Goal: Information Seeking & Learning: Learn about a topic

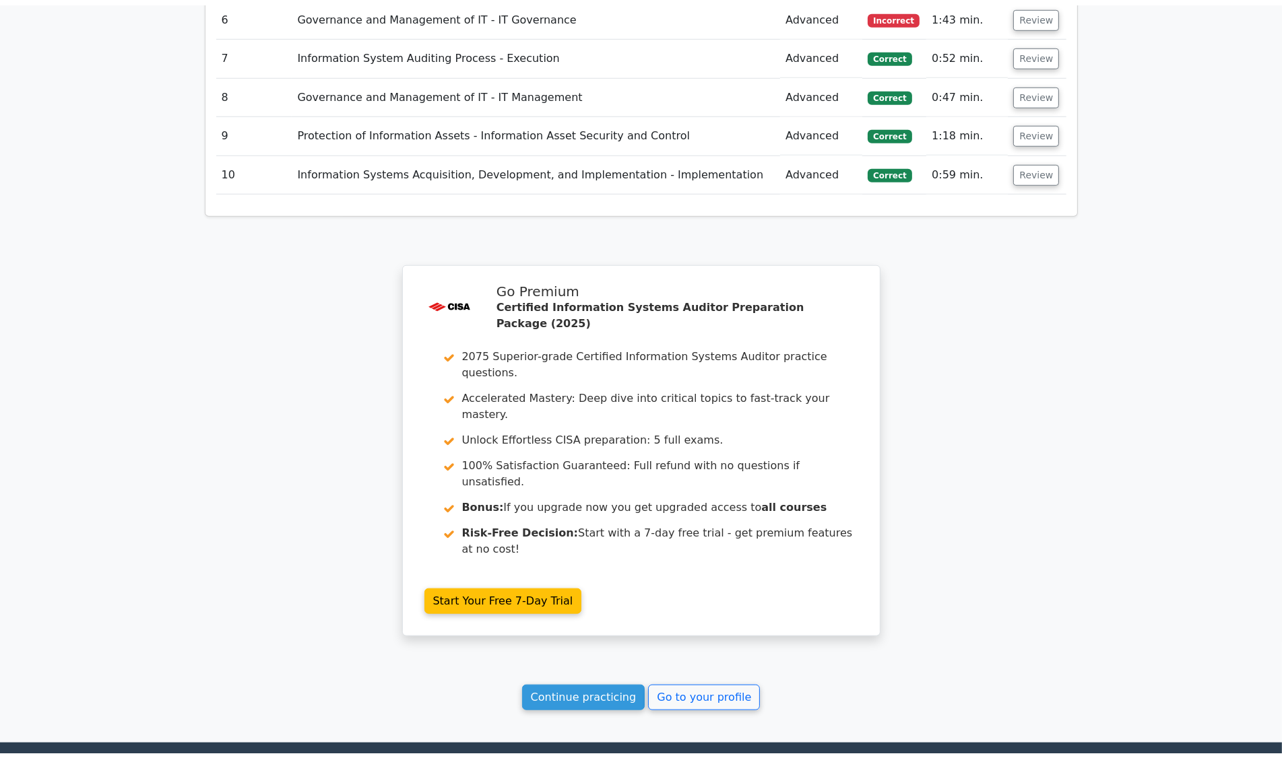
scroll to position [2131, 0]
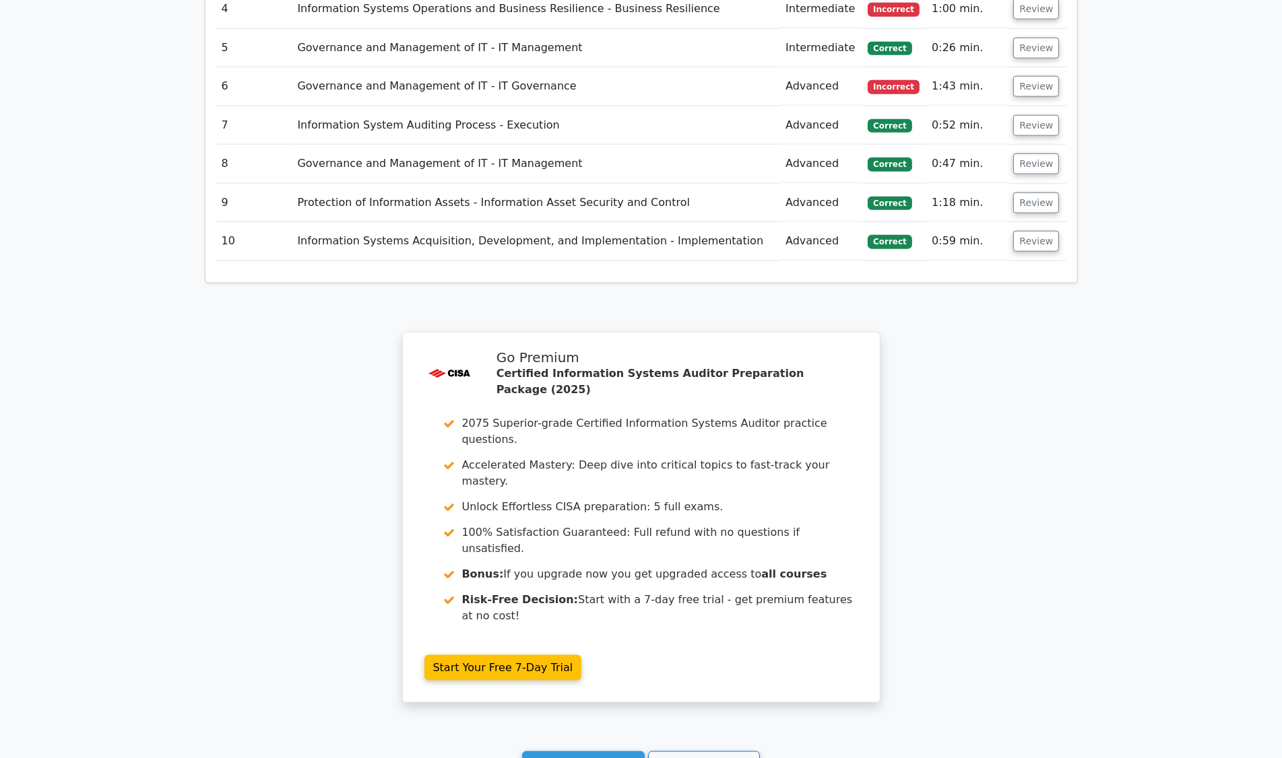
click at [583, 748] on link "Continue practicing" at bounding box center [583, 765] width 123 height 26
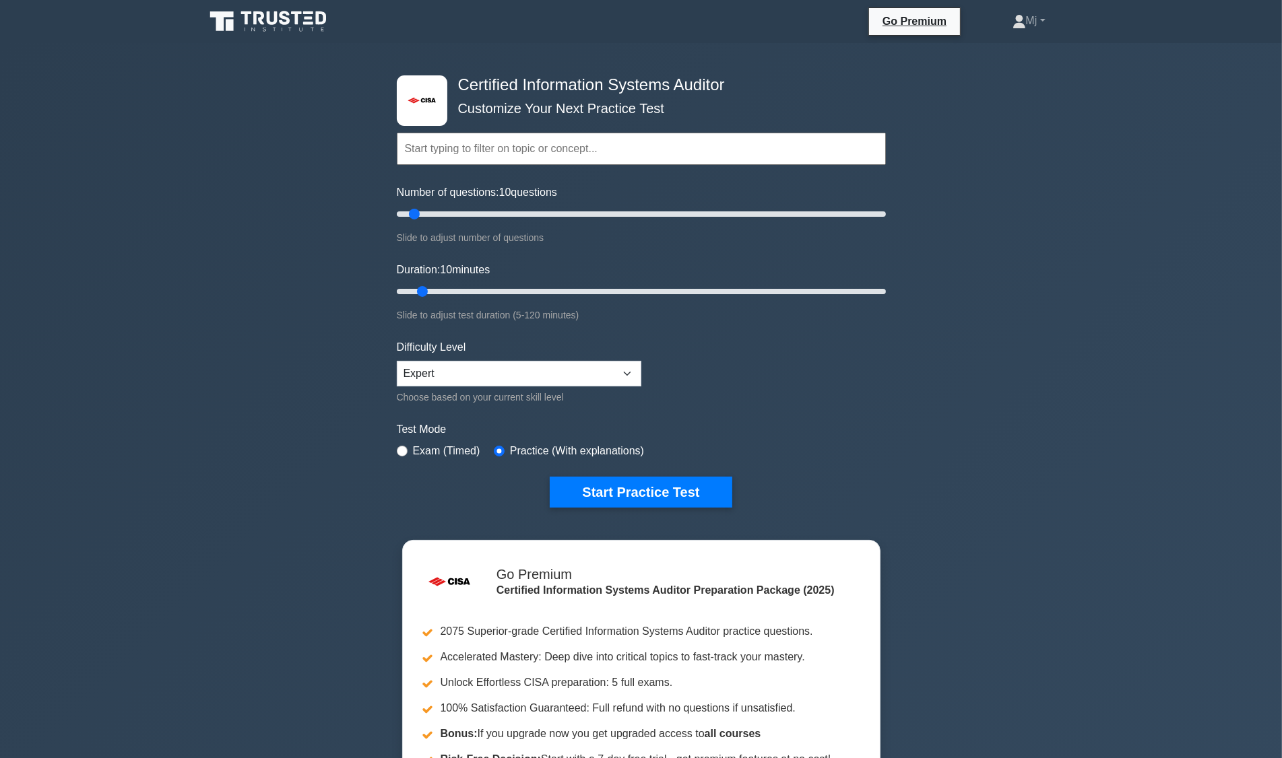
click at [1196, 754] on div ".st0{fill:#E31818;} Certified Information Systems Auditor Customize Your Next P…" at bounding box center [641, 454] width 1282 height 822
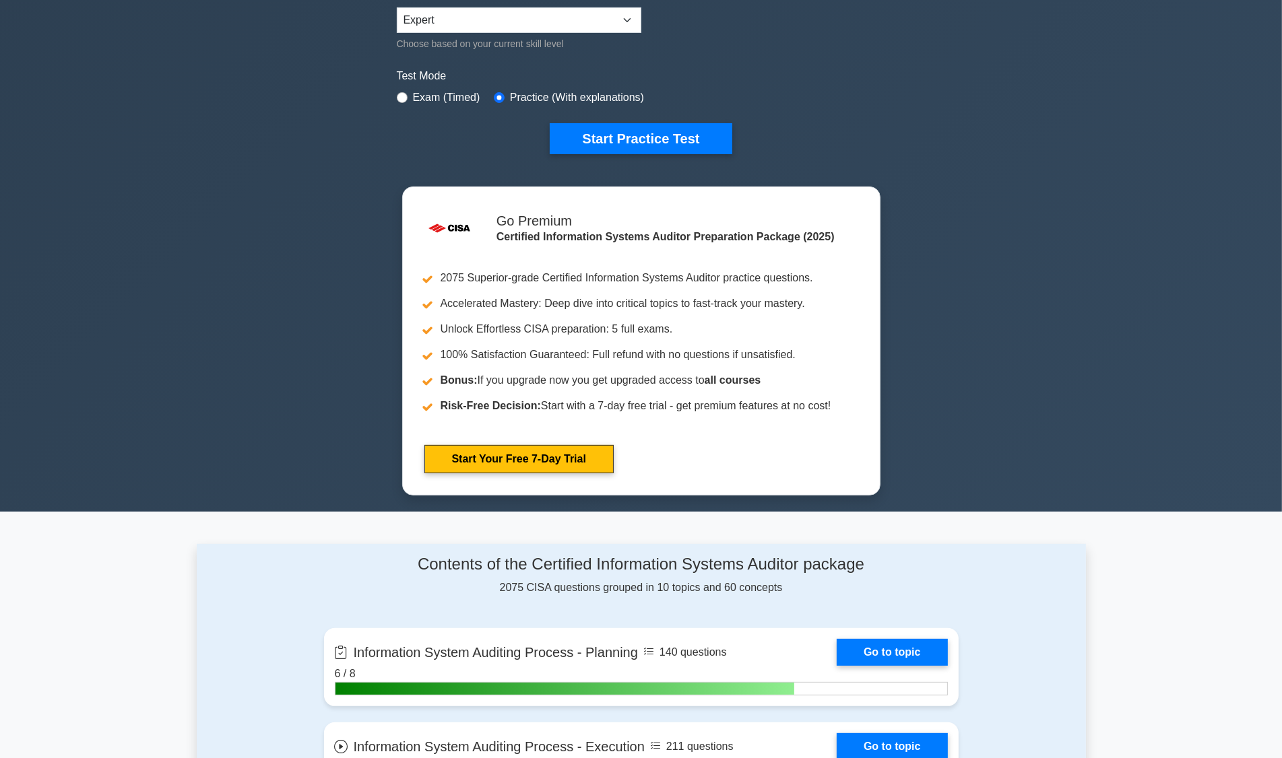
scroll to position [354, 0]
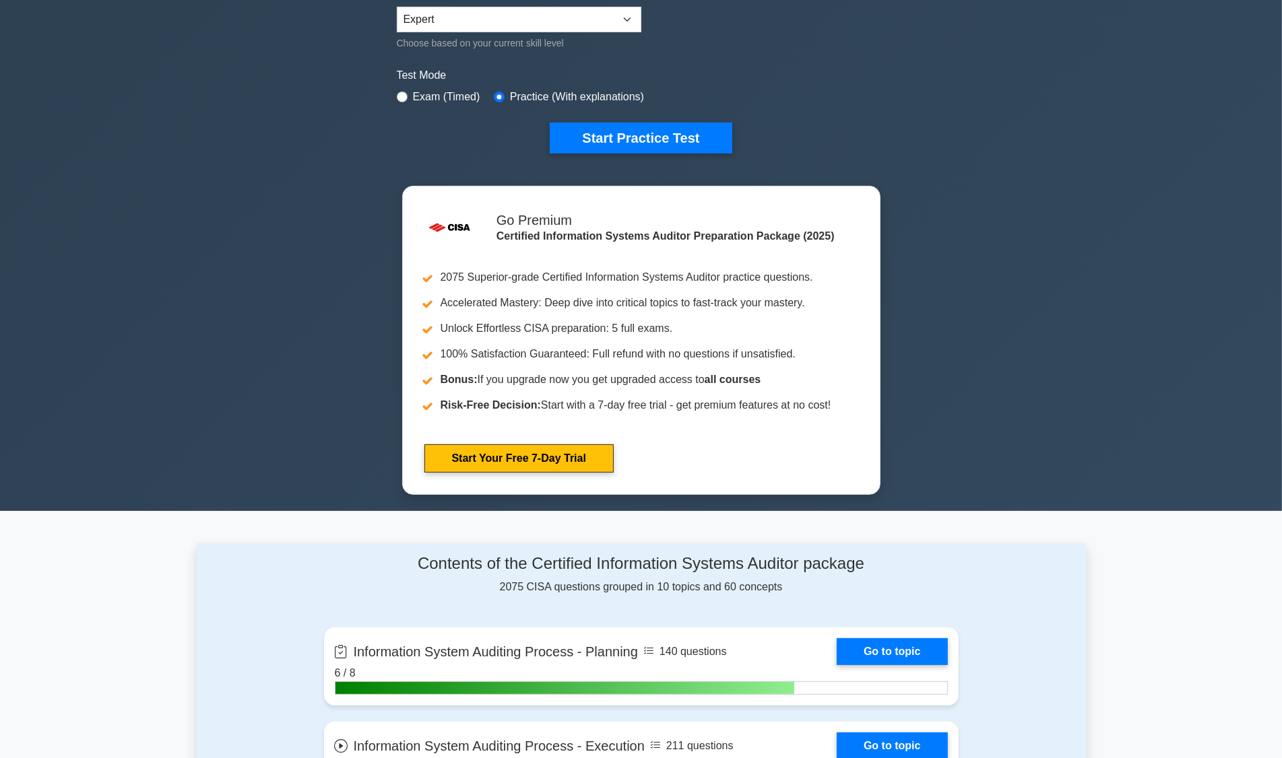
click at [1179, 376] on div ".st0{fill:#E31818;} Certified Information Systems Auditor Customize Your Next P…" at bounding box center [641, 100] width 1282 height 822
click at [964, 401] on div ".st0{fill:#E31818;} Certified Information Systems Auditor Customize Your Next P…" at bounding box center [641, 100] width 1282 height 822
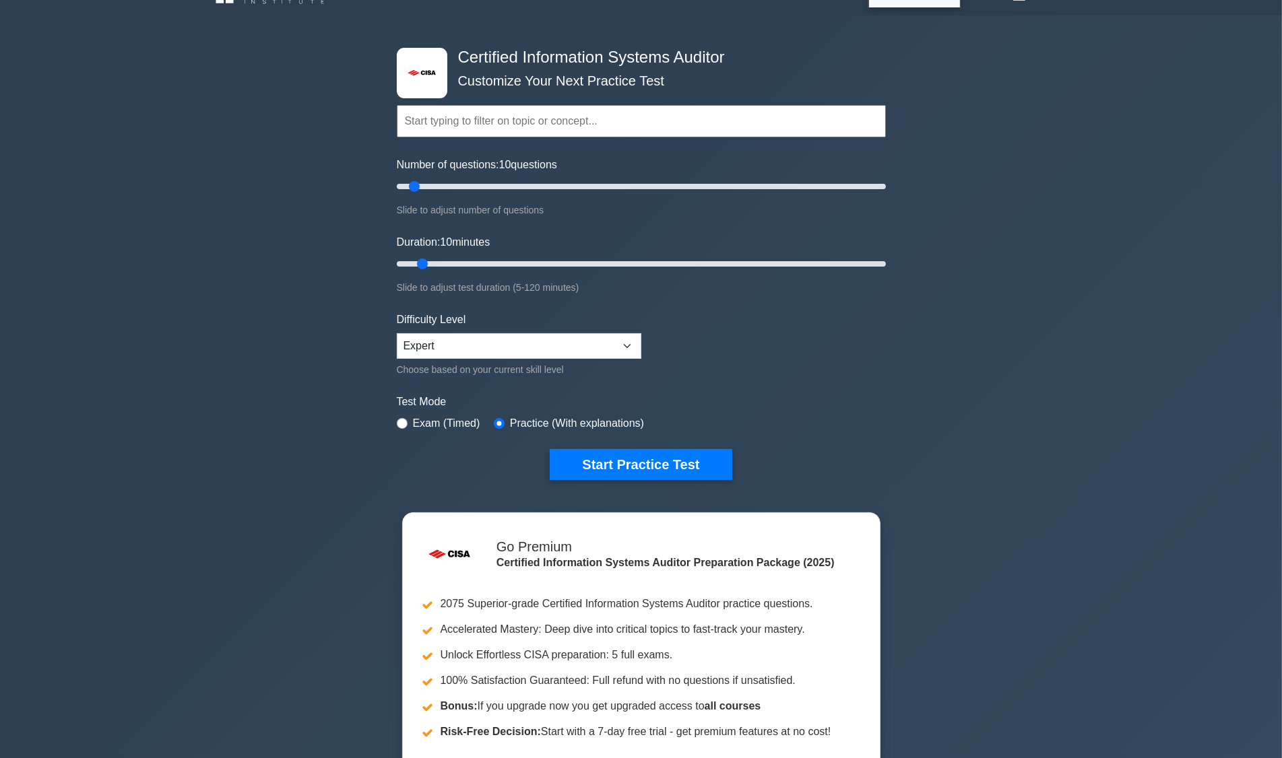
scroll to position [0, 0]
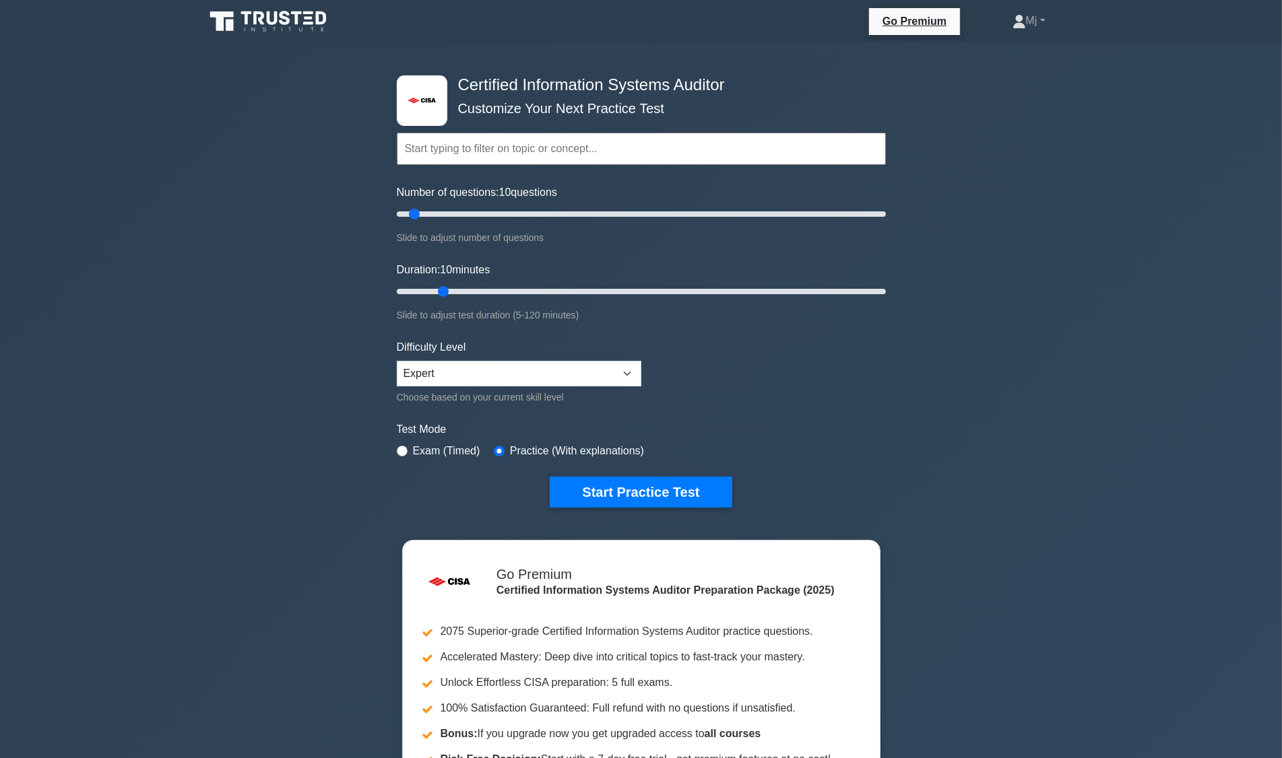
type input "15"
click at [668, 494] on button "Start Practice Test" at bounding box center [641, 492] width 182 height 31
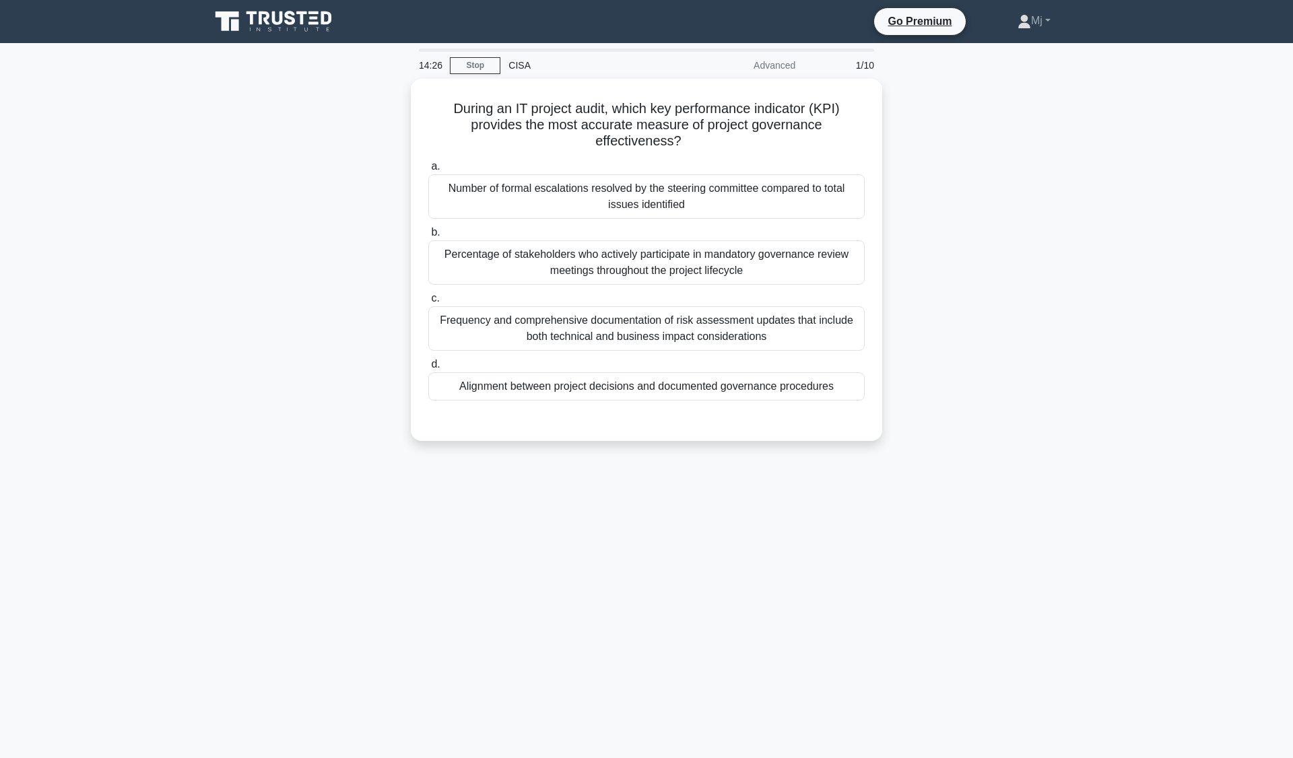
click at [810, 391] on div "Alignment between project decisions and documented governance procedures" at bounding box center [646, 386] width 436 height 28
click at [428, 369] on input "d. Alignment between project decisions and documented governance procedures" at bounding box center [428, 364] width 0 height 9
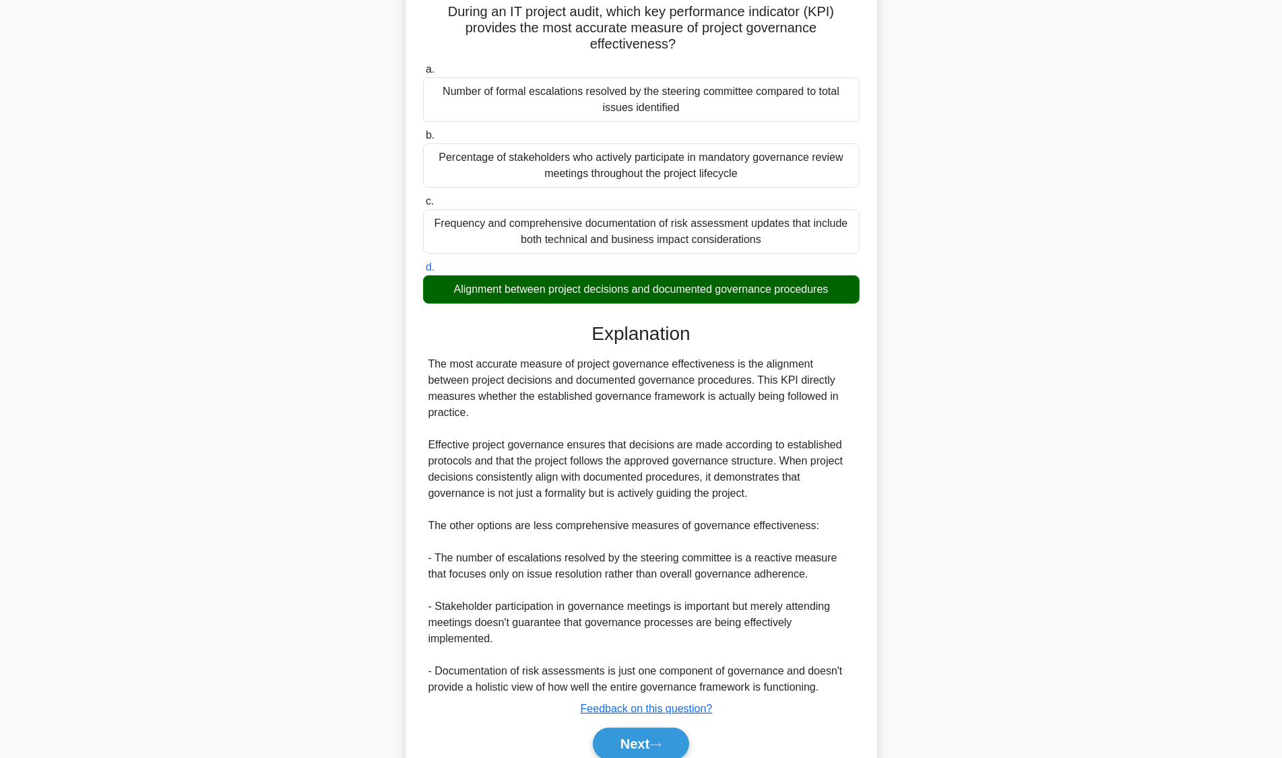
scroll to position [136, 0]
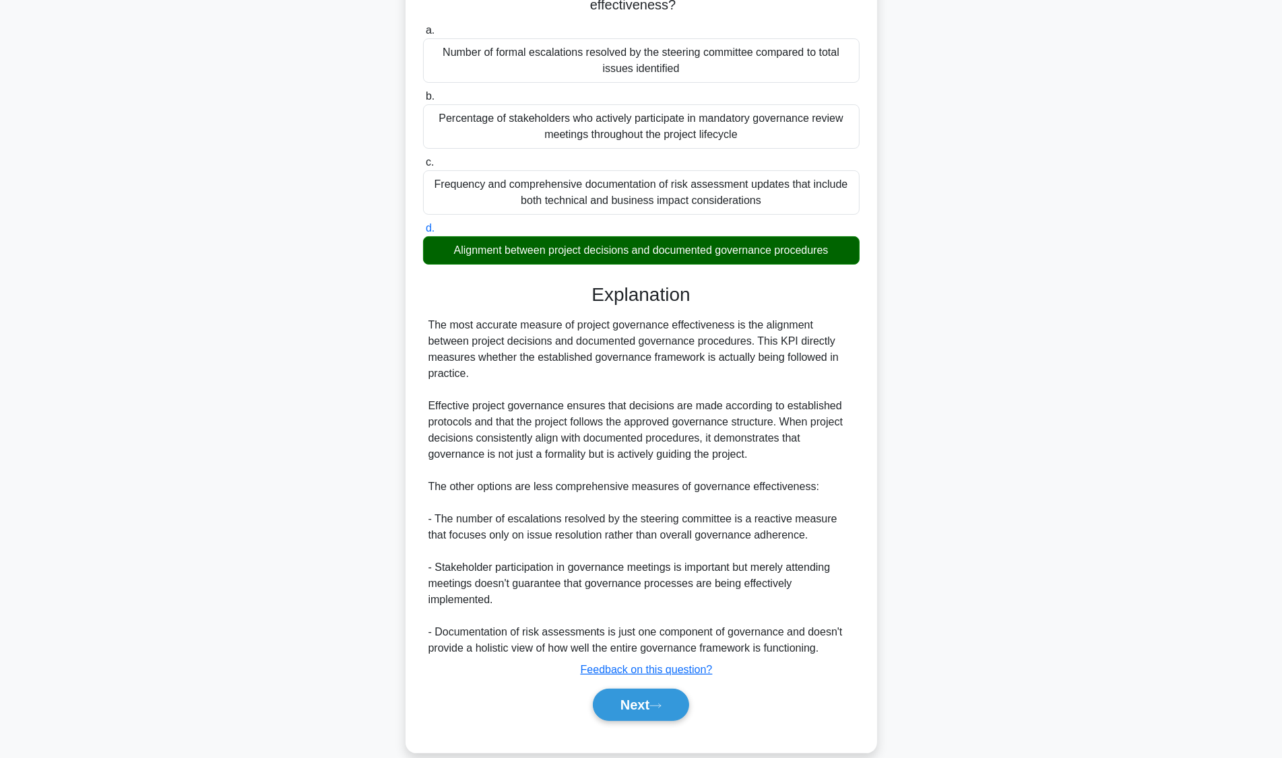
click at [654, 689] on button "Next" at bounding box center [641, 705] width 96 height 32
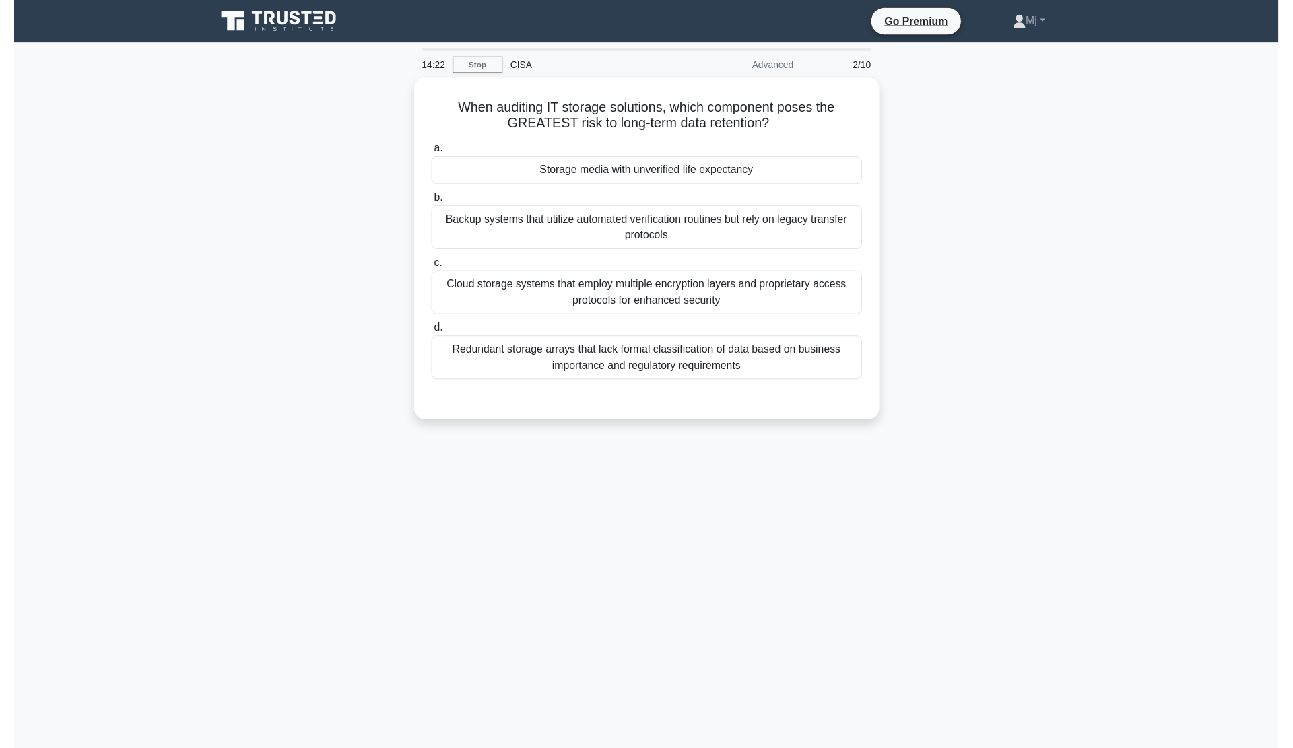
scroll to position [0, 0]
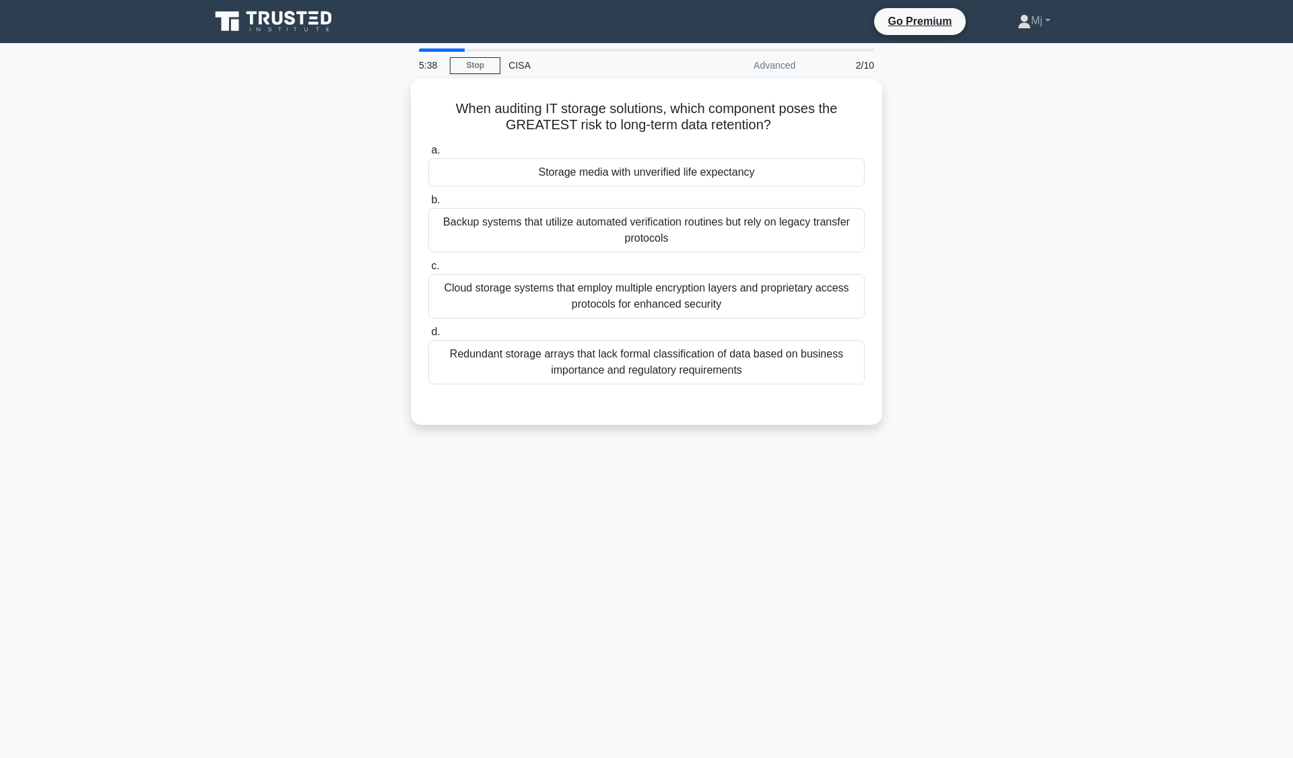
click at [701, 579] on div "5:38 Stop CISA Advanced 2/10 When auditing IT storage solutions, which componen…" at bounding box center [646, 385] width 889 height 674
click at [753, 170] on div "Storage media with unverified life expectancy" at bounding box center [646, 172] width 436 height 28
click at [428, 155] on input "a. Storage media with unverified life expectancy" at bounding box center [428, 150] width 0 height 9
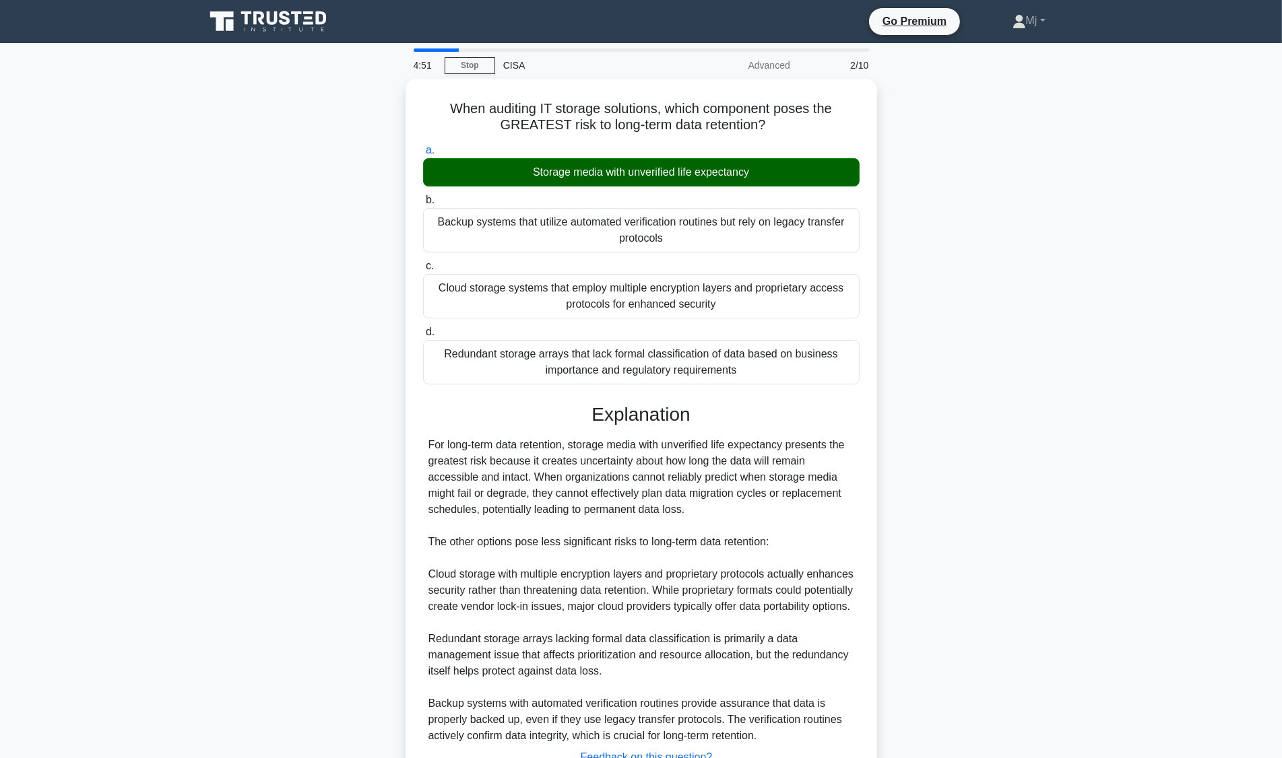
scroll to position [120, 0]
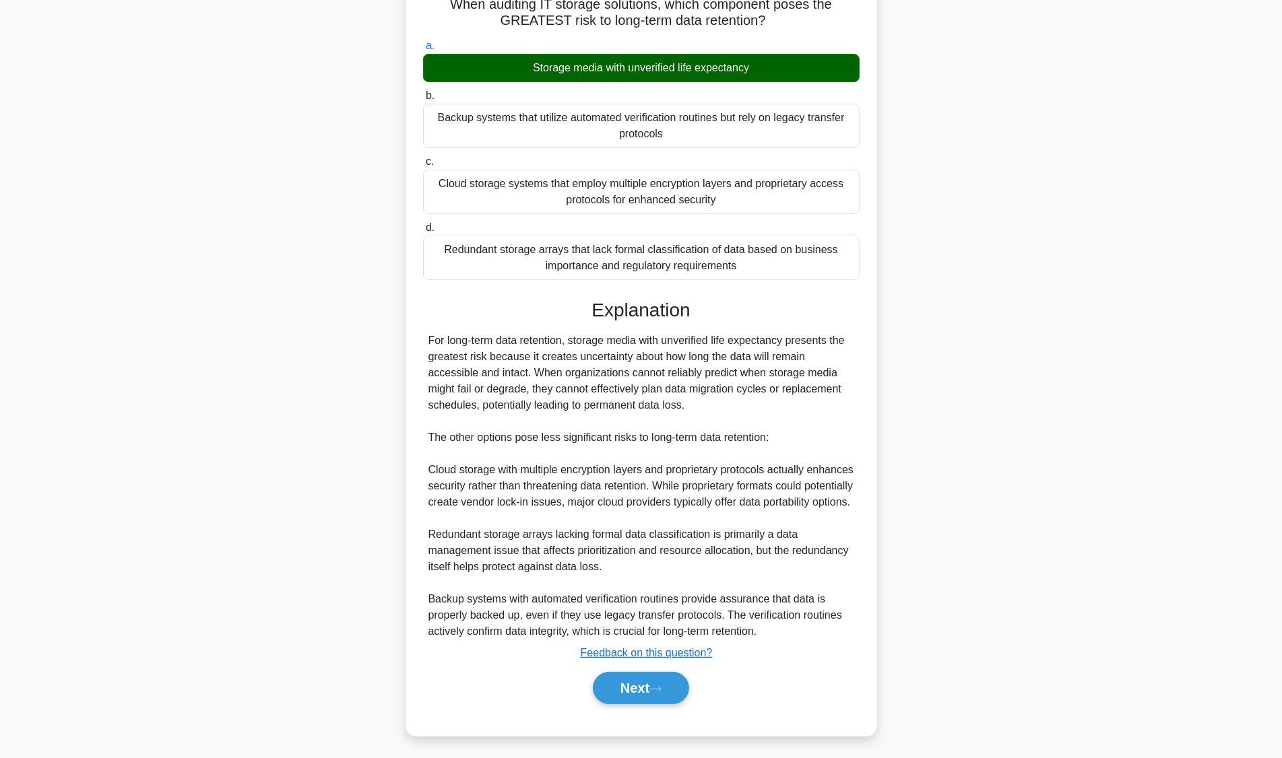
click at [652, 689] on button "Next" at bounding box center [641, 688] width 96 height 32
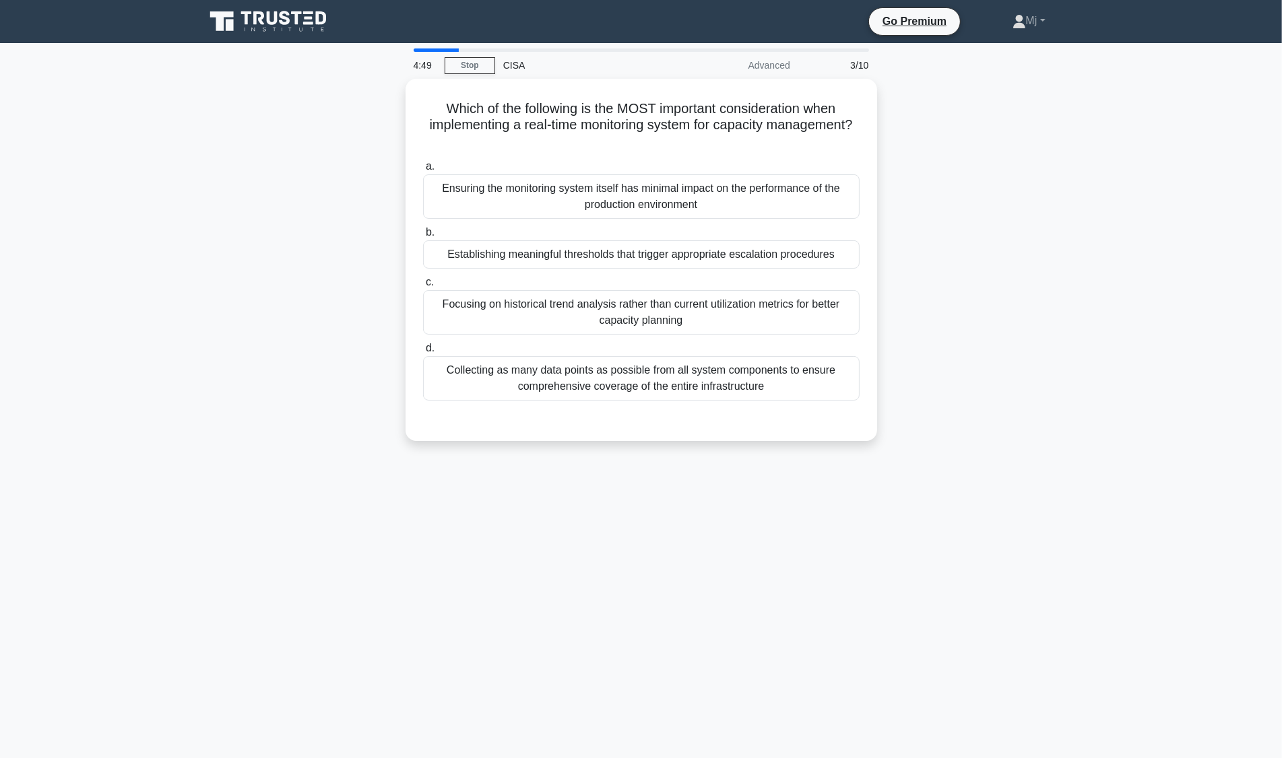
scroll to position [0, 0]
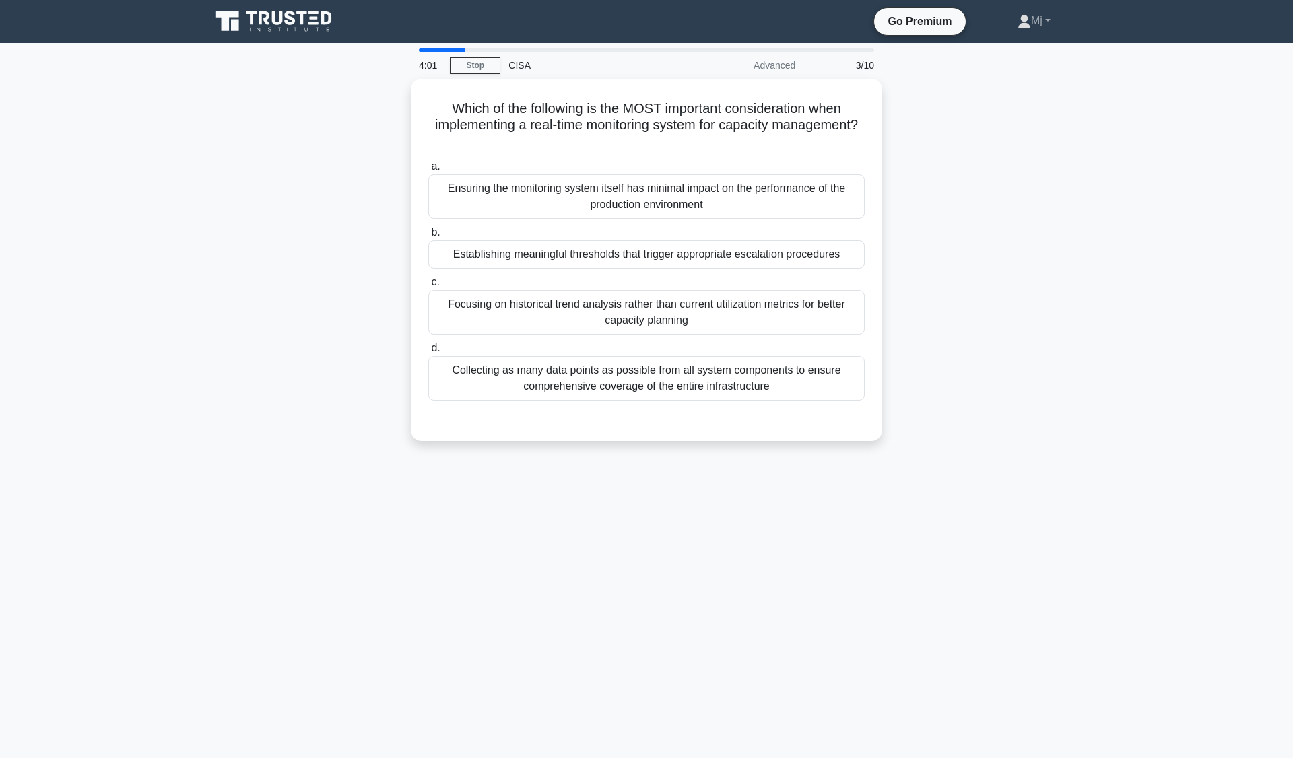
click at [749, 379] on div "Collecting as many data points as possible from all system components to ensure…" at bounding box center [646, 378] width 436 height 44
click at [428, 353] on input "d. Collecting as many data points as possible from all system components to ens…" at bounding box center [428, 348] width 0 height 9
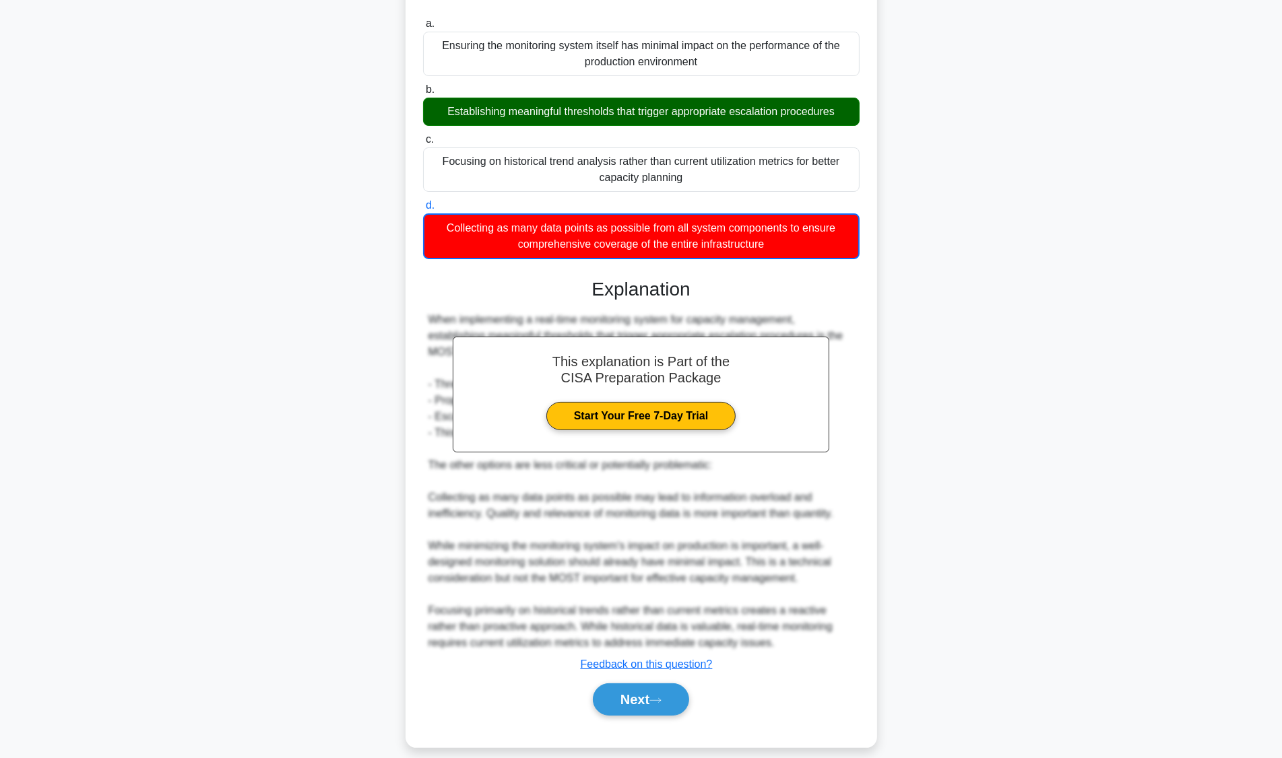
scroll to position [154, 0]
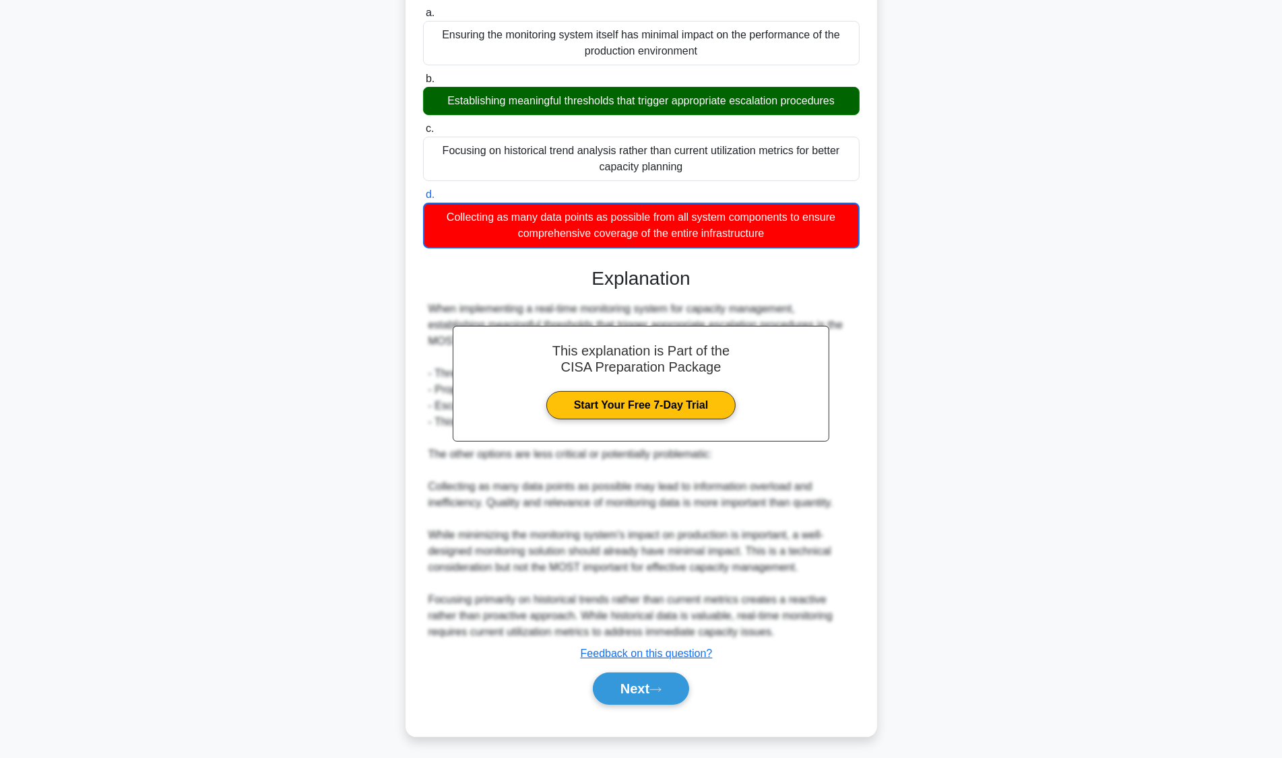
click at [661, 687] on icon at bounding box center [655, 689] width 12 height 7
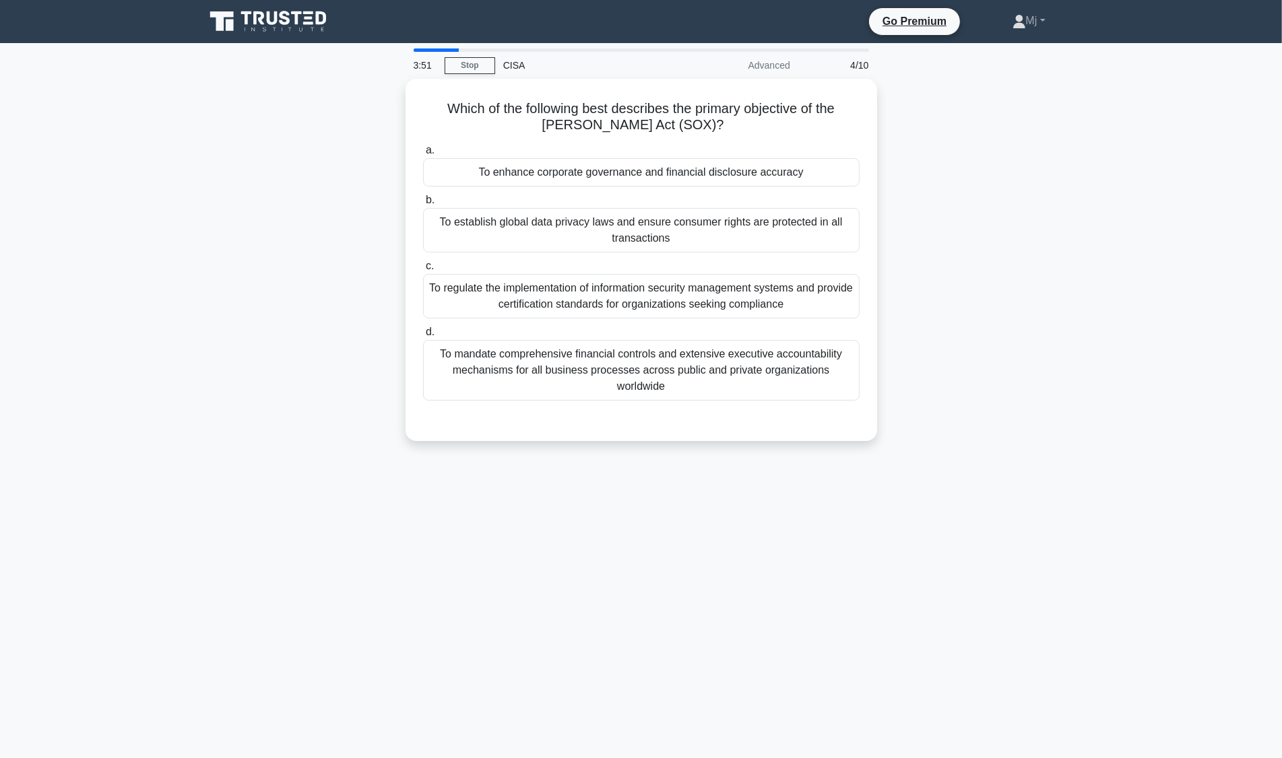
scroll to position [0, 0]
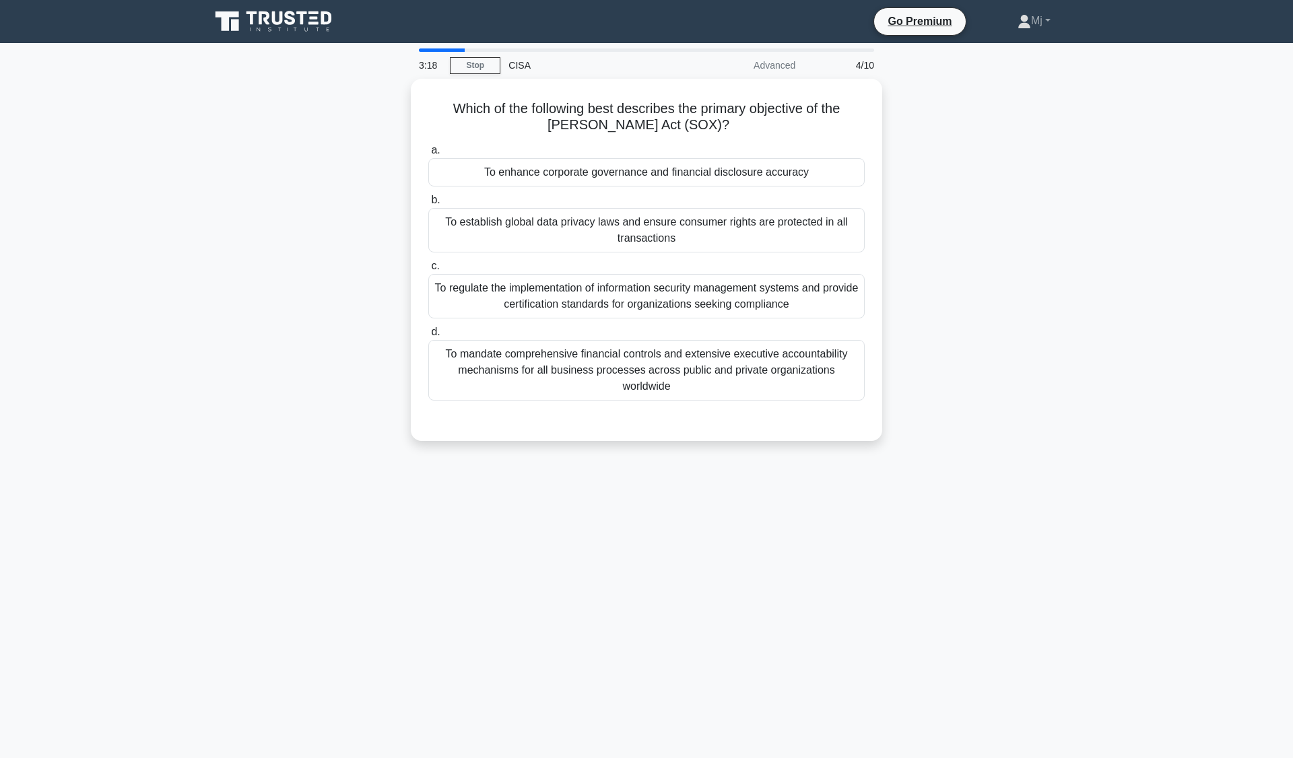
click at [766, 179] on div "To enhance corporate governance and financial disclosure accuracy" at bounding box center [646, 172] width 436 height 28
click at [428, 155] on input "a. To enhance corporate governance and financial disclosure accuracy" at bounding box center [428, 150] width 0 height 9
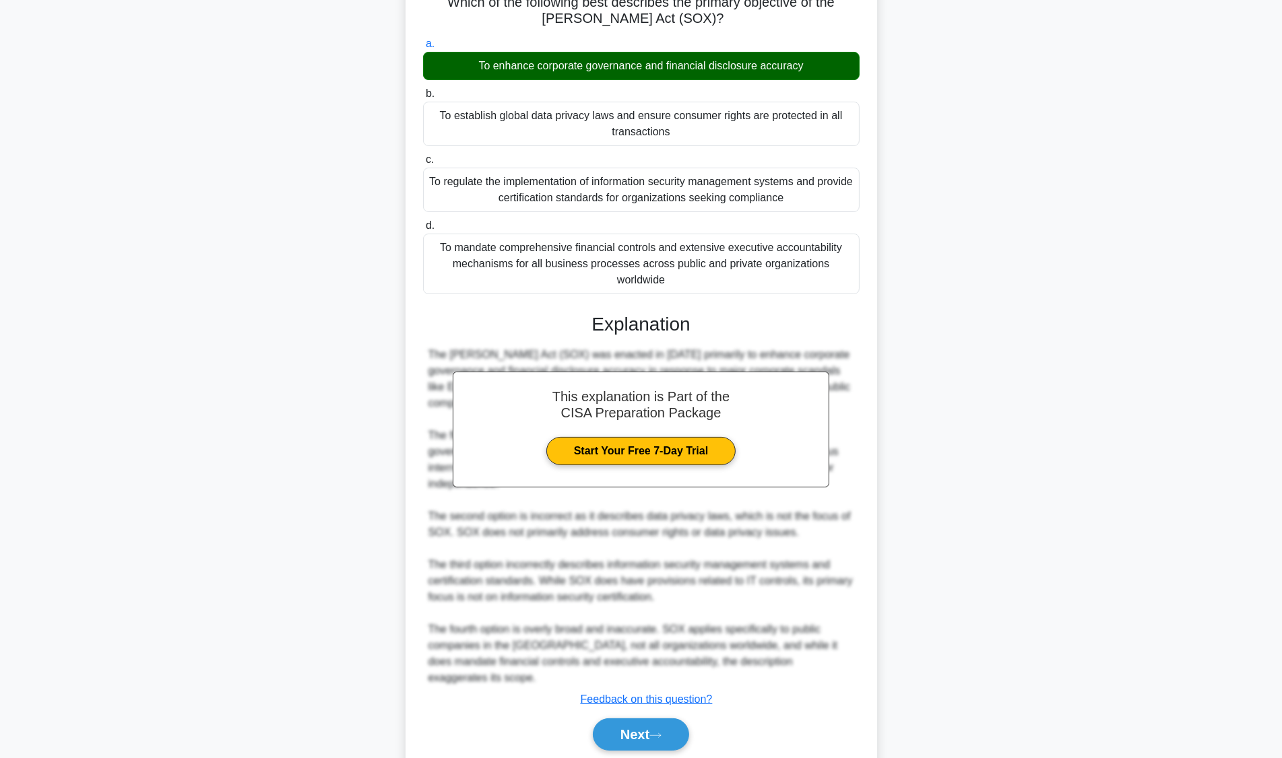
scroll to position [120, 0]
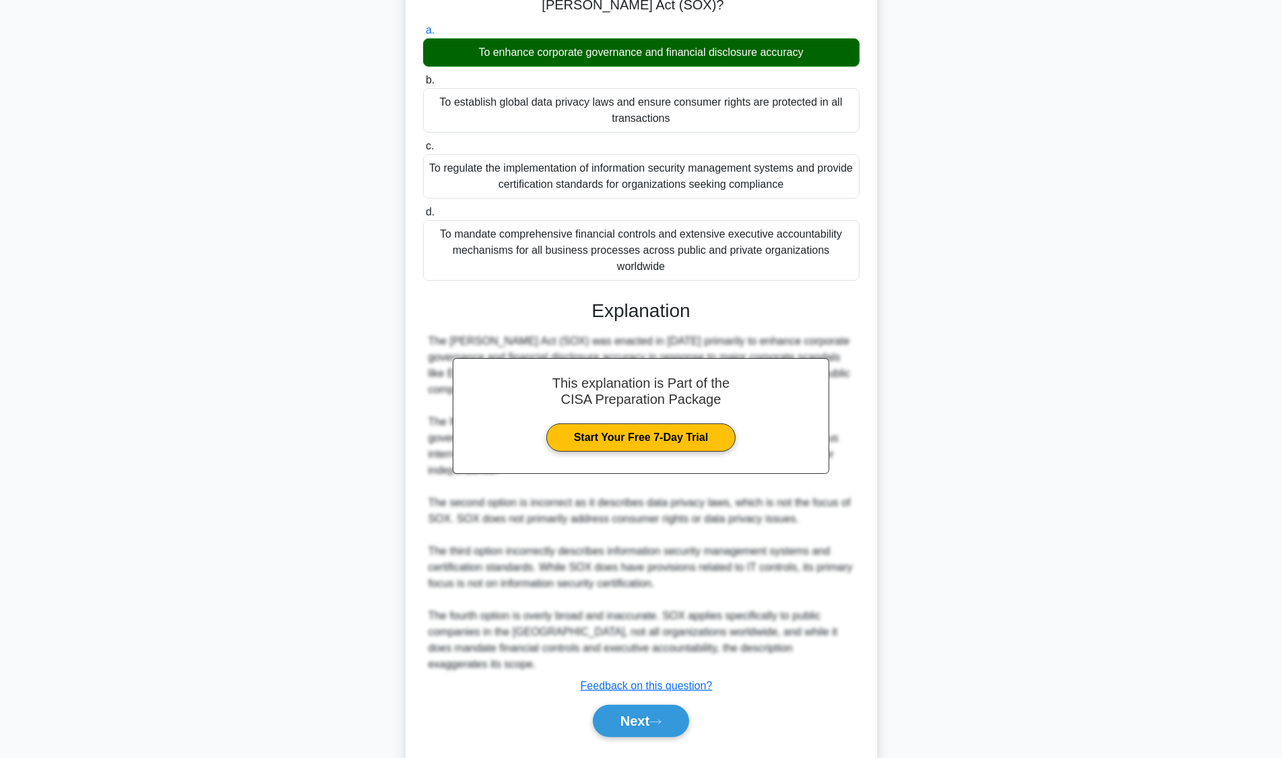
click at [649, 705] on button "Next" at bounding box center [641, 721] width 96 height 32
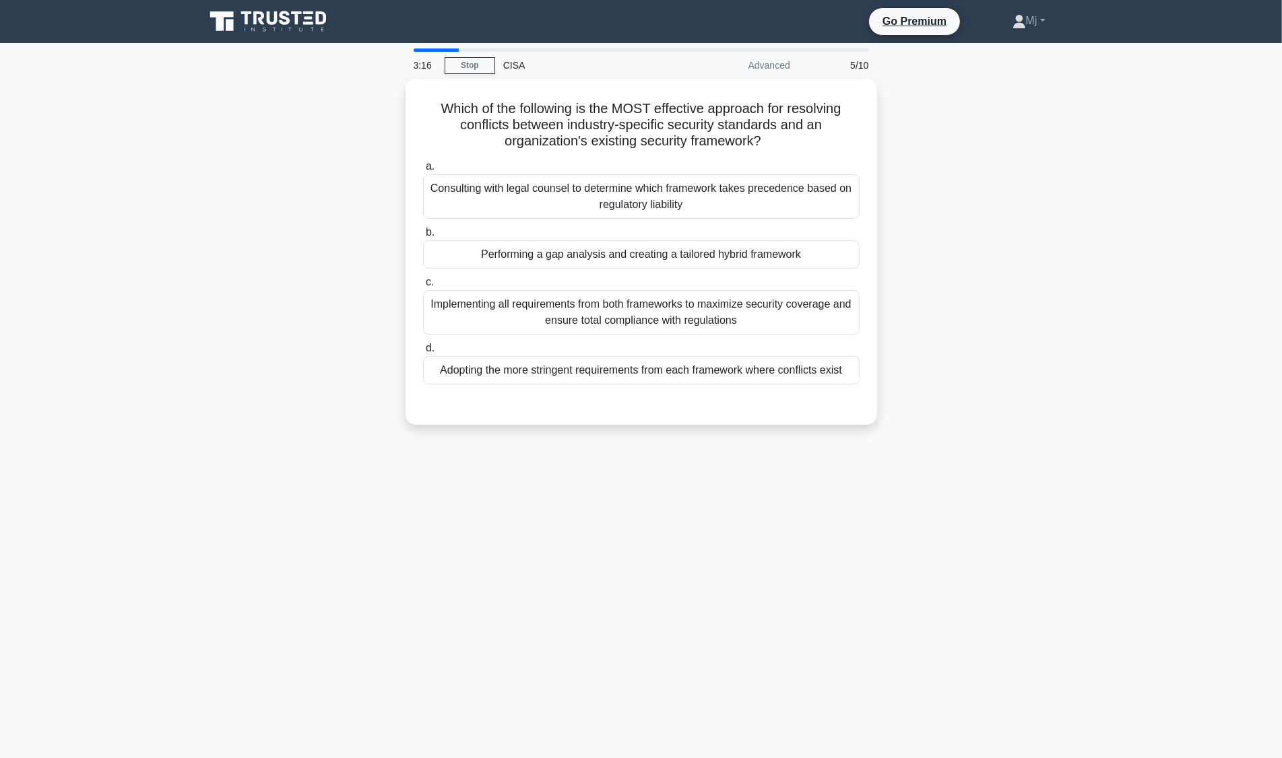
scroll to position [0, 0]
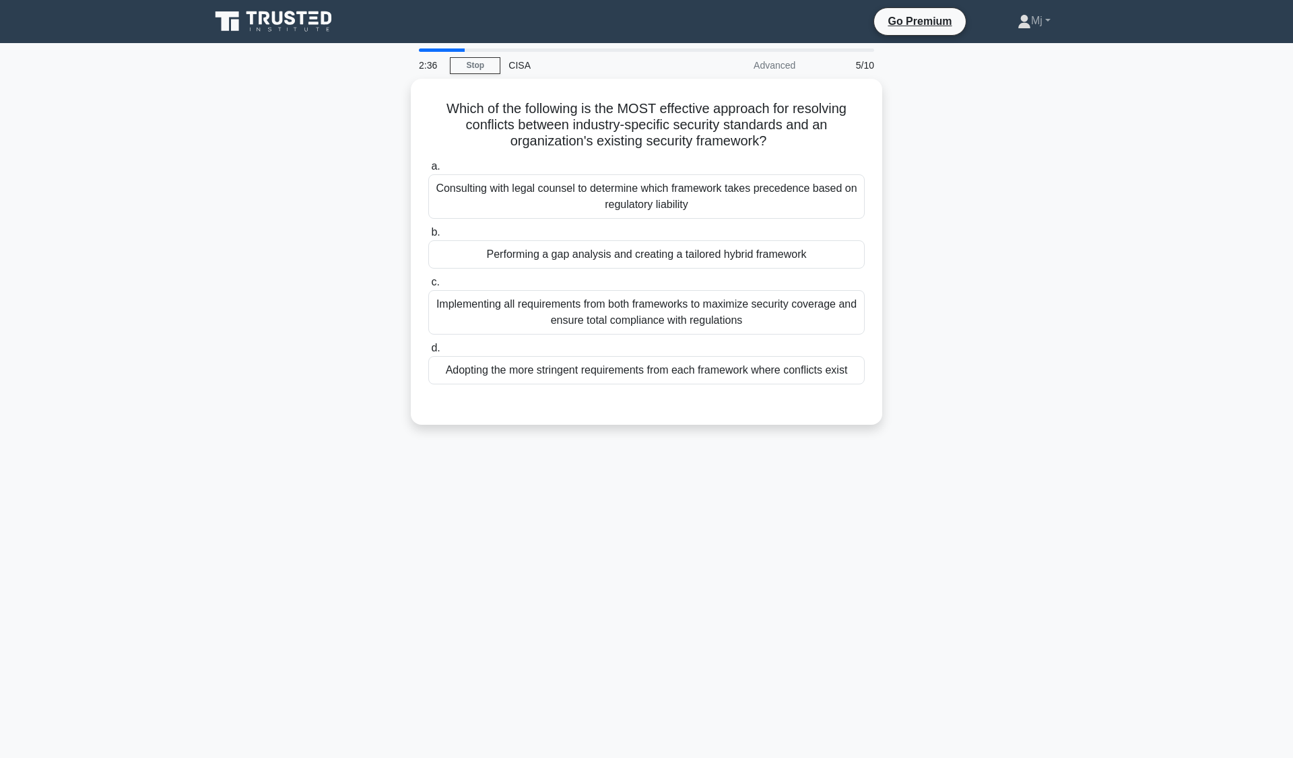
click at [795, 263] on div "Performing a gap analysis and creating a tailored hybrid framework" at bounding box center [646, 254] width 436 height 28
click at [428, 237] on input "b. Performing a gap analysis and creating a tailored hybrid framework" at bounding box center [428, 232] width 0 height 9
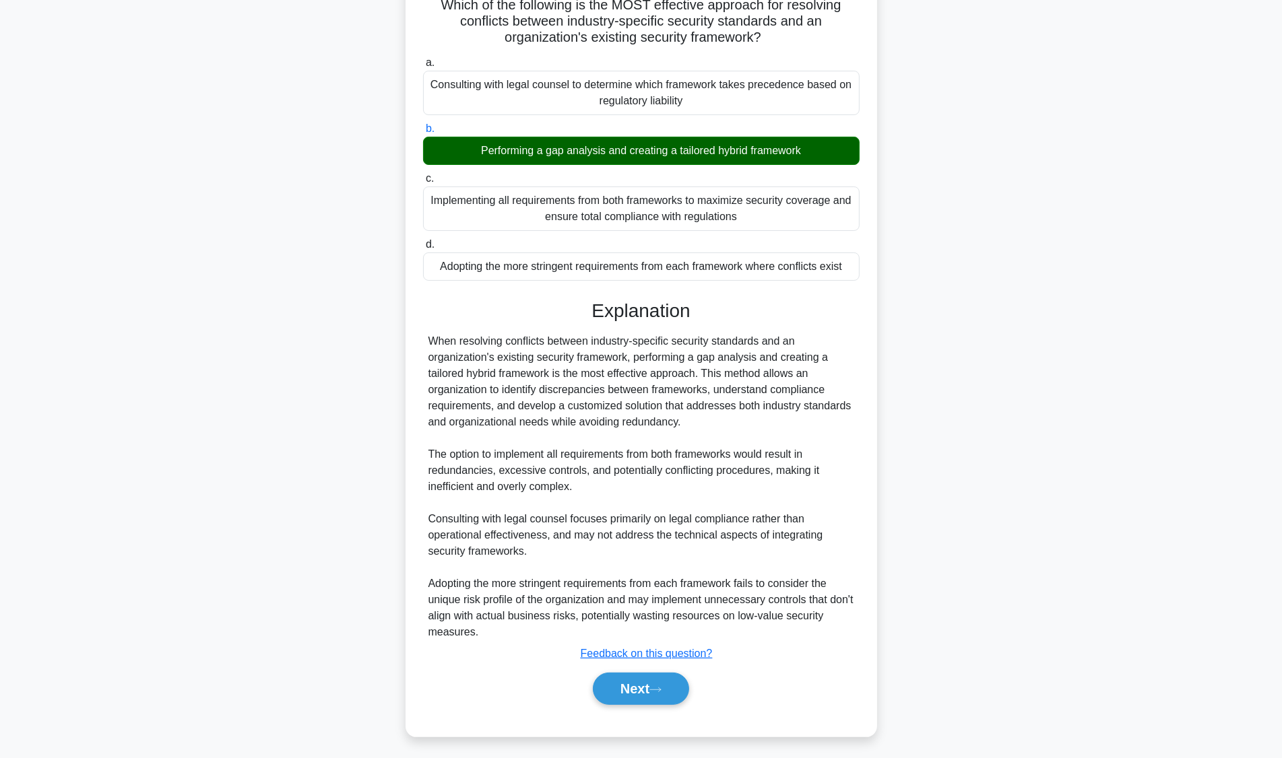
scroll to position [101, 0]
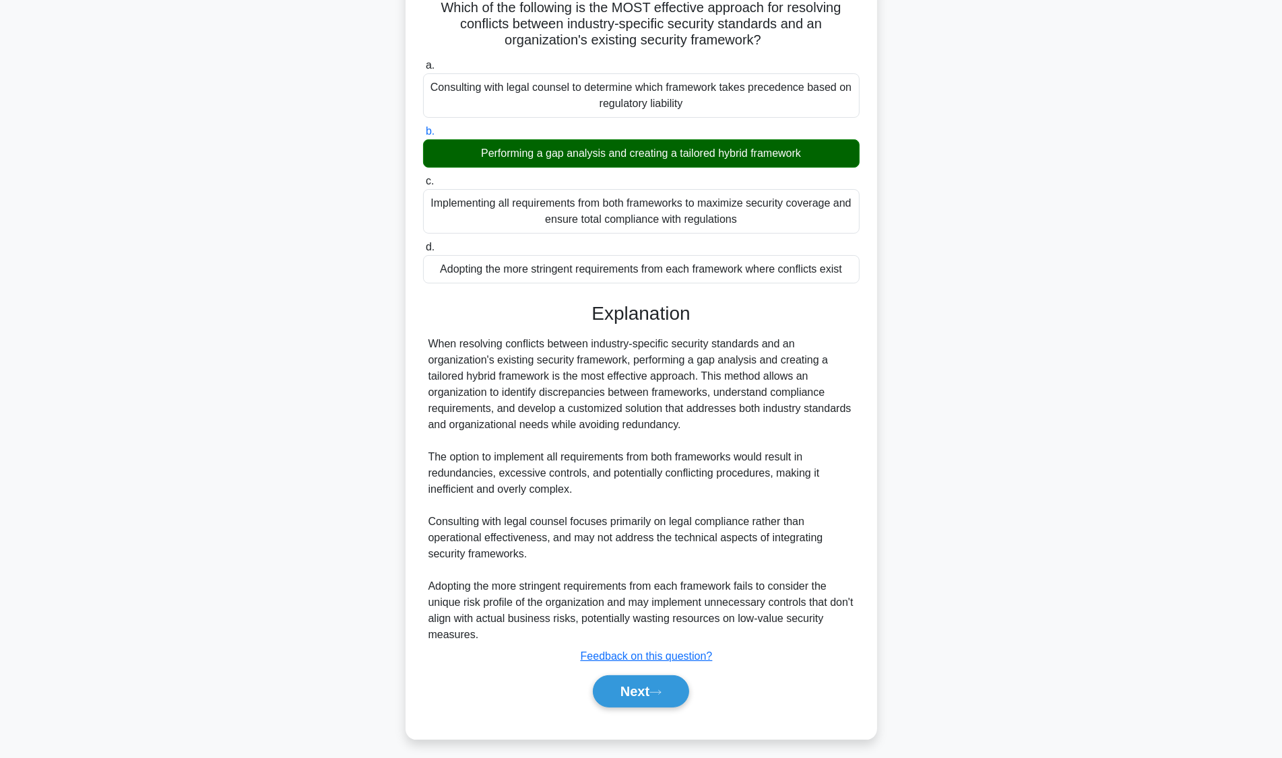
click at [655, 700] on button "Next" at bounding box center [641, 692] width 96 height 32
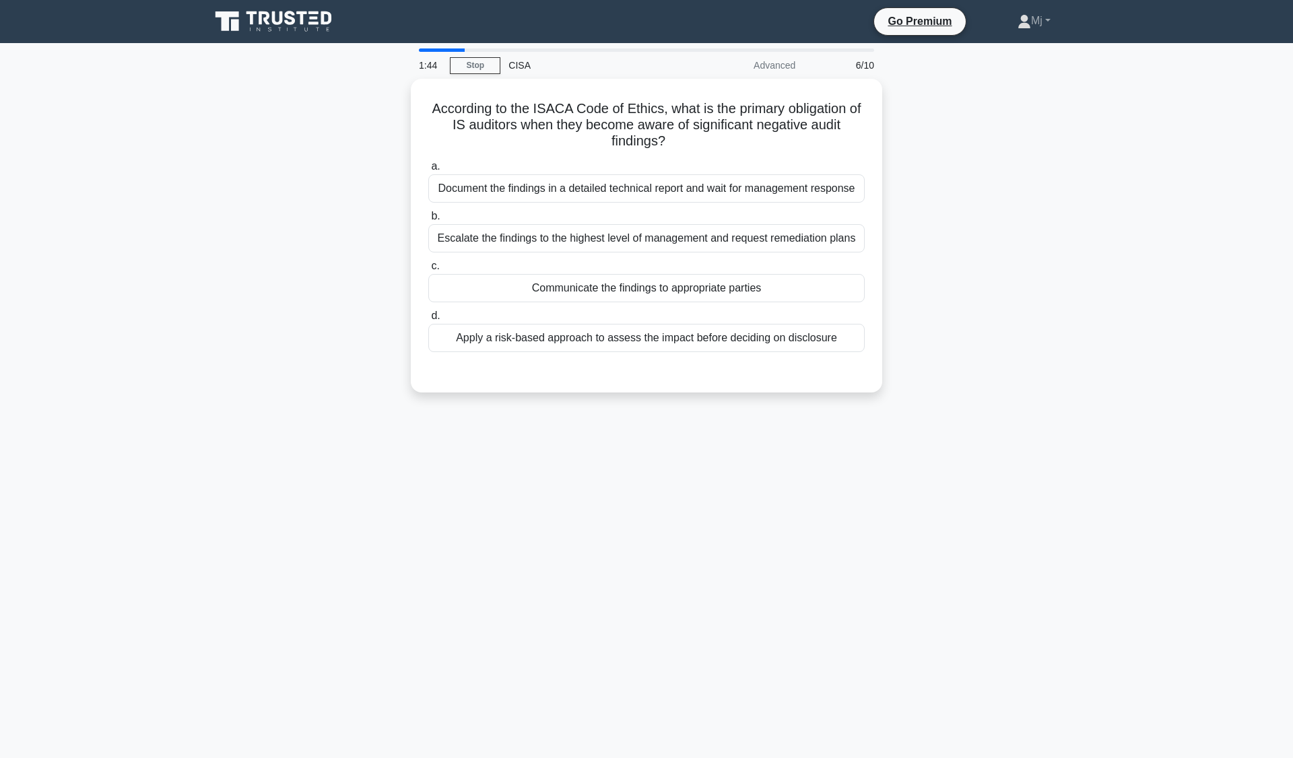
click at [794, 342] on div "Apply a risk-based approach to assess the impact before deciding on disclosure" at bounding box center [646, 338] width 436 height 28
click at [428, 321] on input "d. Apply a risk-based approach to assess the impact before deciding on disclosu…" at bounding box center [428, 316] width 0 height 9
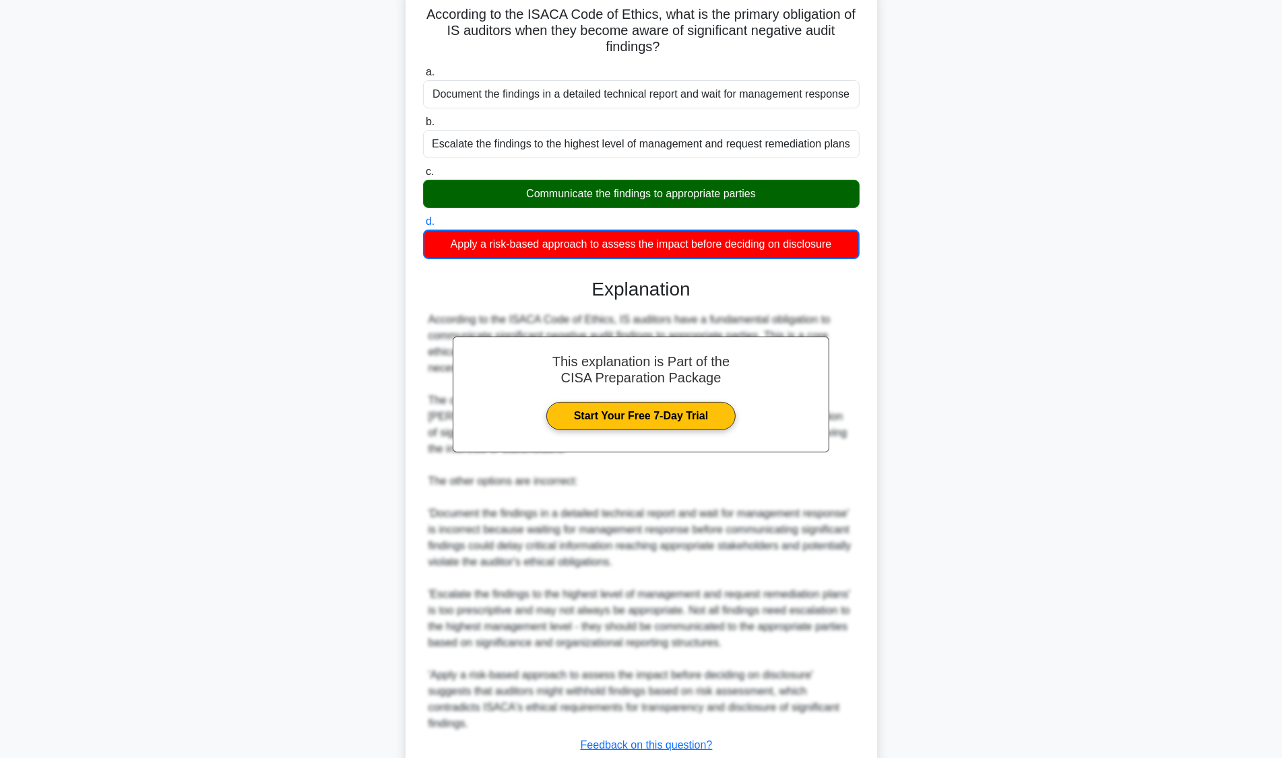
scroll to position [186, 0]
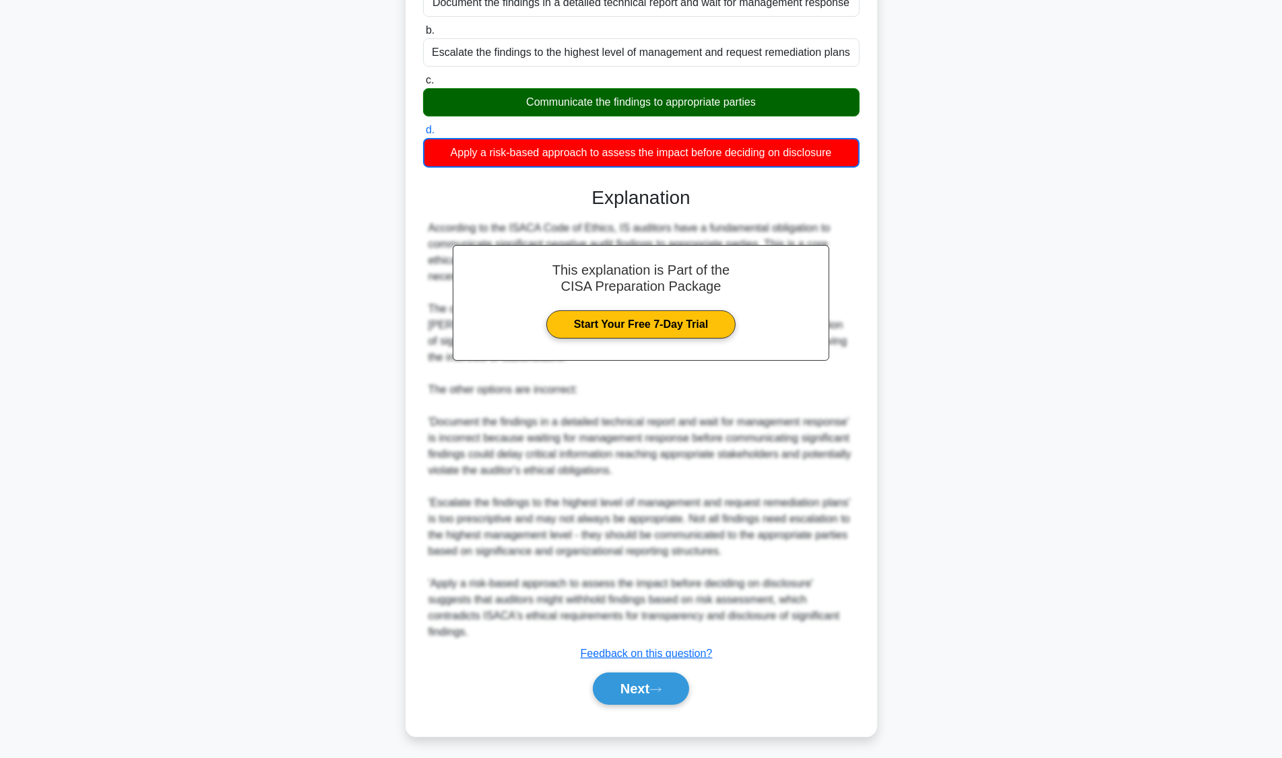
click at [651, 684] on button "Next" at bounding box center [641, 689] width 96 height 32
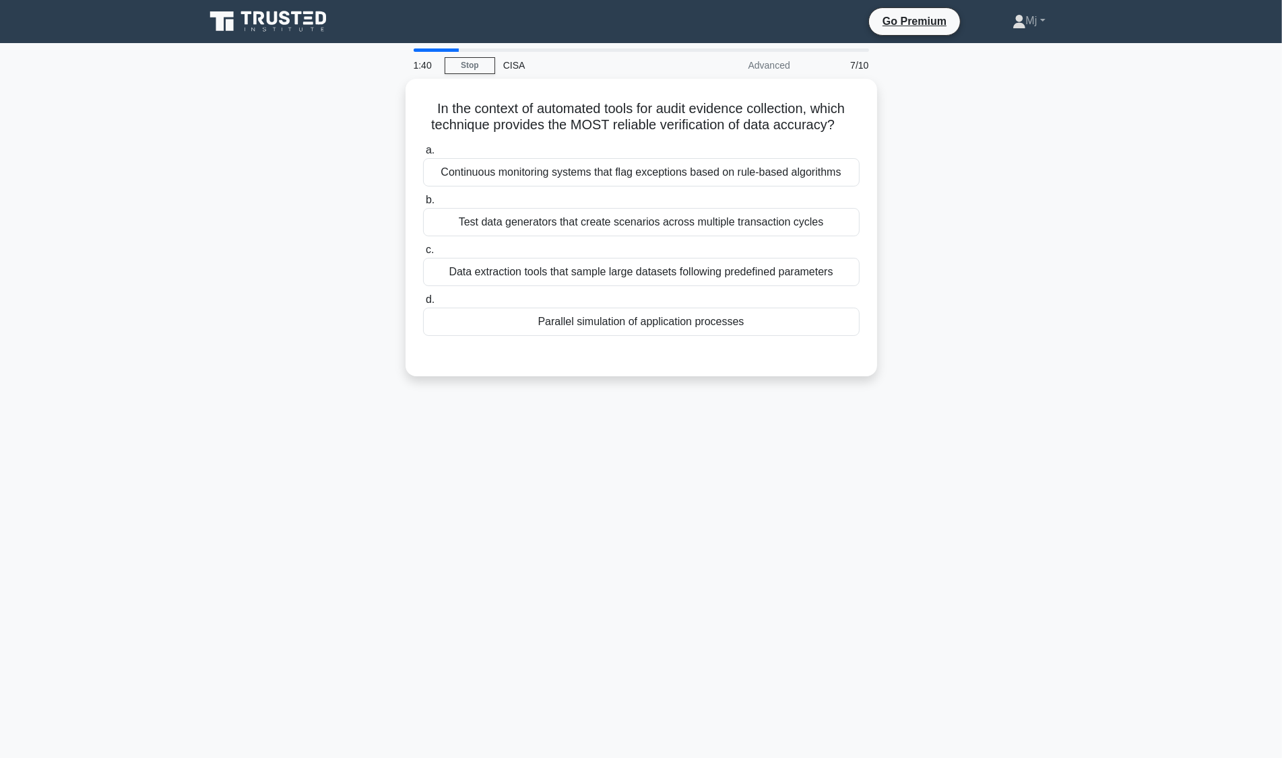
scroll to position [0, 0]
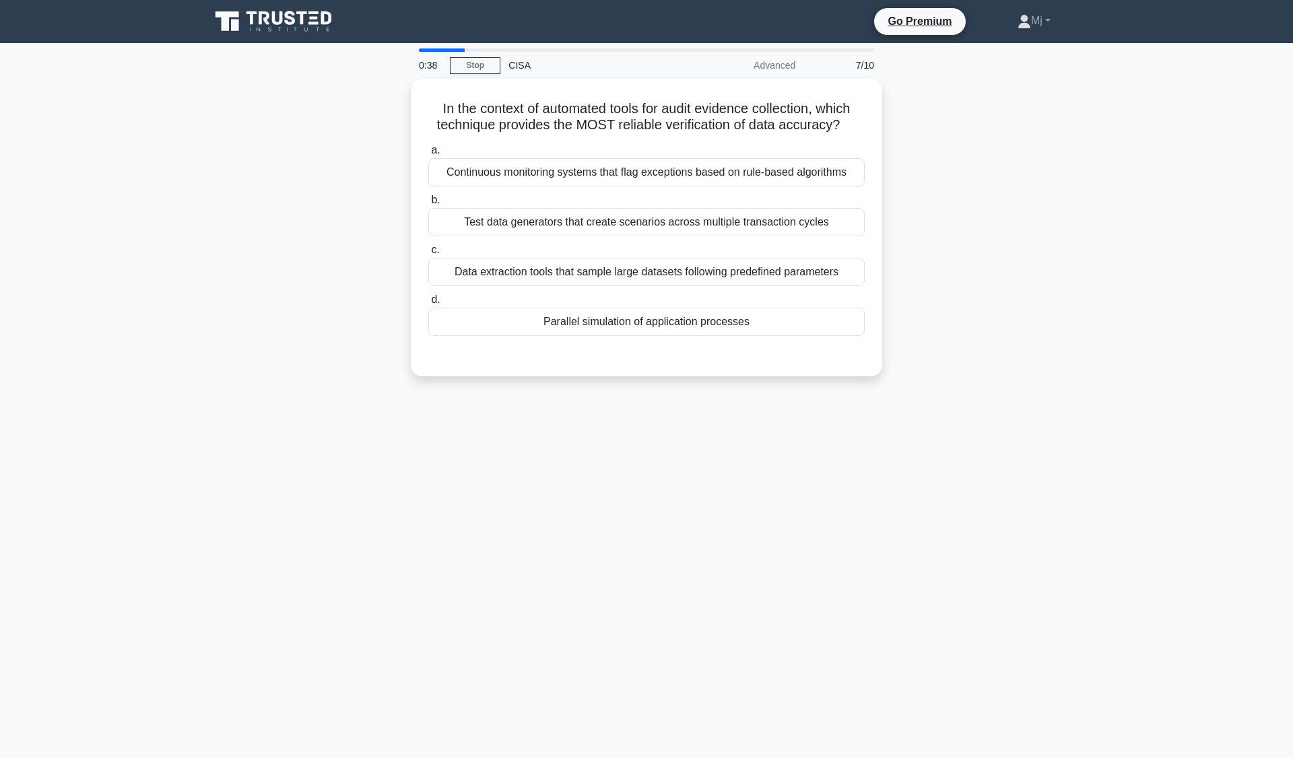
click at [730, 329] on div "Parallel simulation of application processes" at bounding box center [646, 322] width 436 height 28
click at [428, 304] on input "d. Parallel simulation of application processes" at bounding box center [428, 300] width 0 height 9
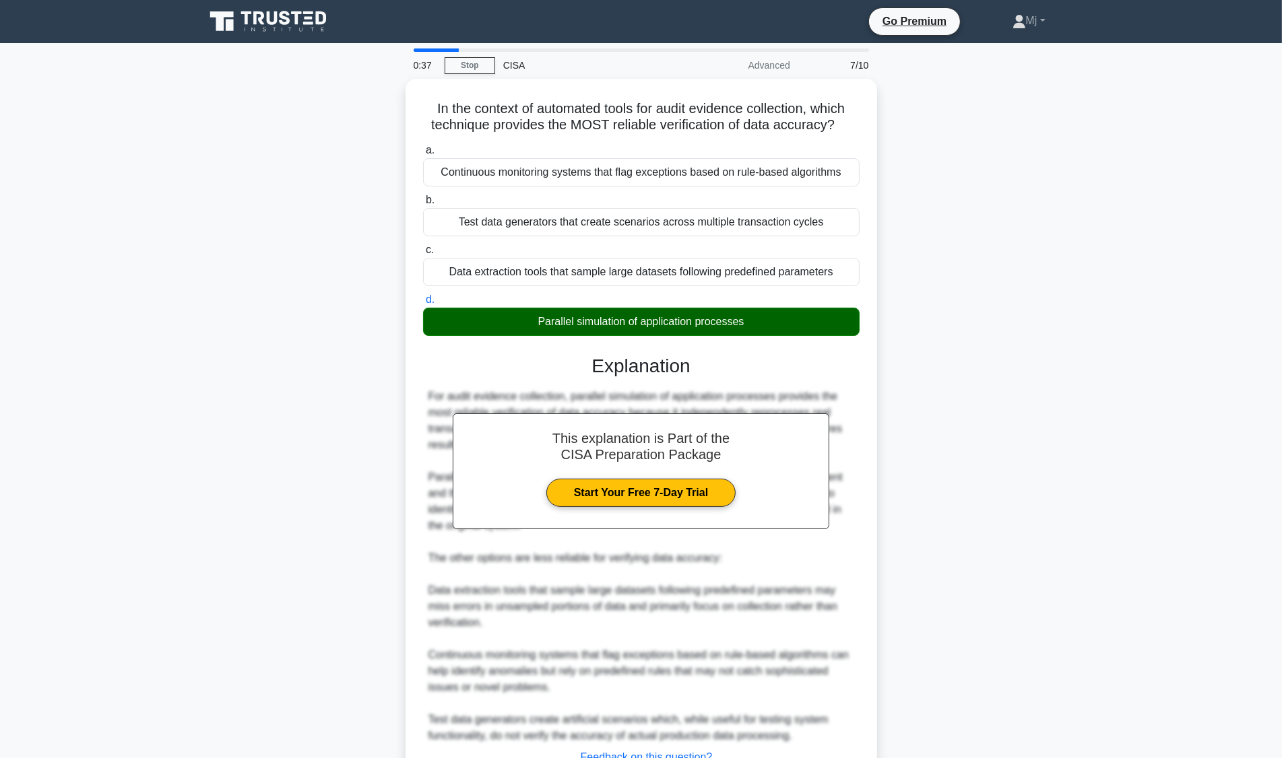
scroll to position [104, 0]
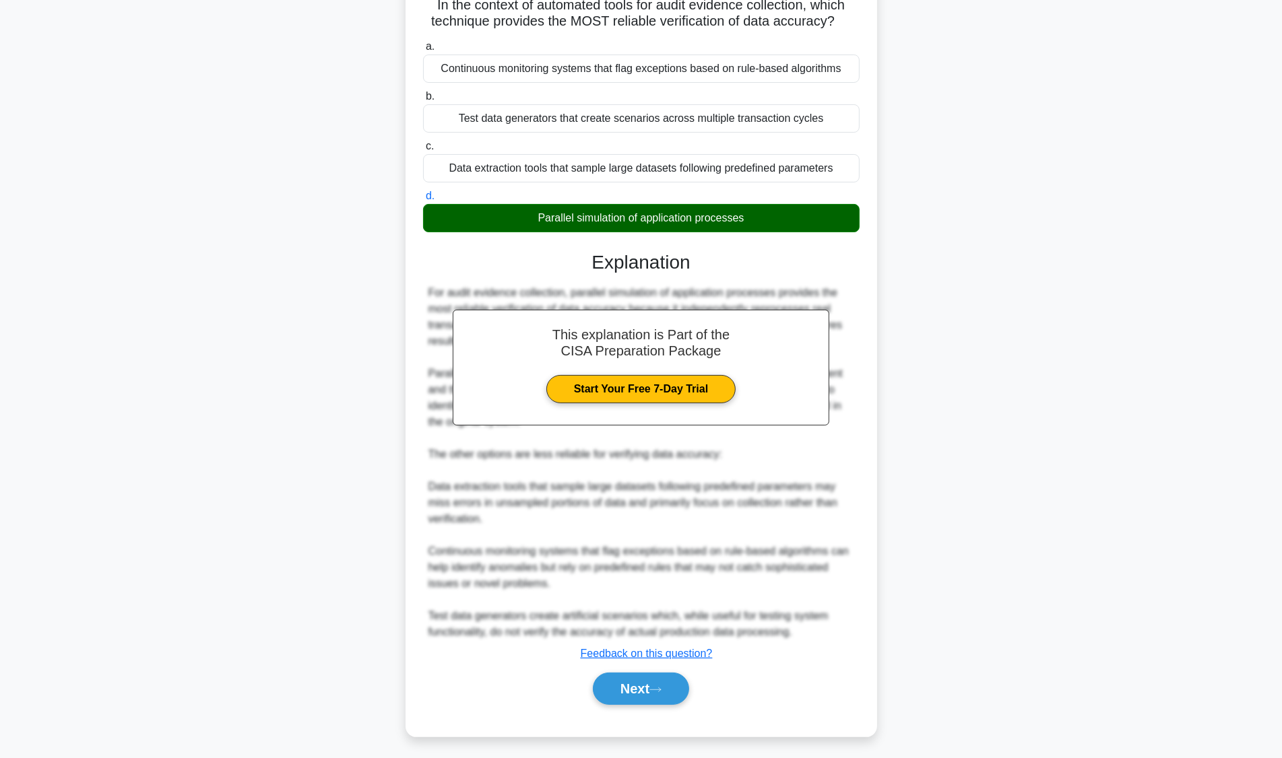
click at [652, 684] on button "Next" at bounding box center [641, 689] width 96 height 32
click at [651, 681] on button "Next" at bounding box center [641, 689] width 96 height 32
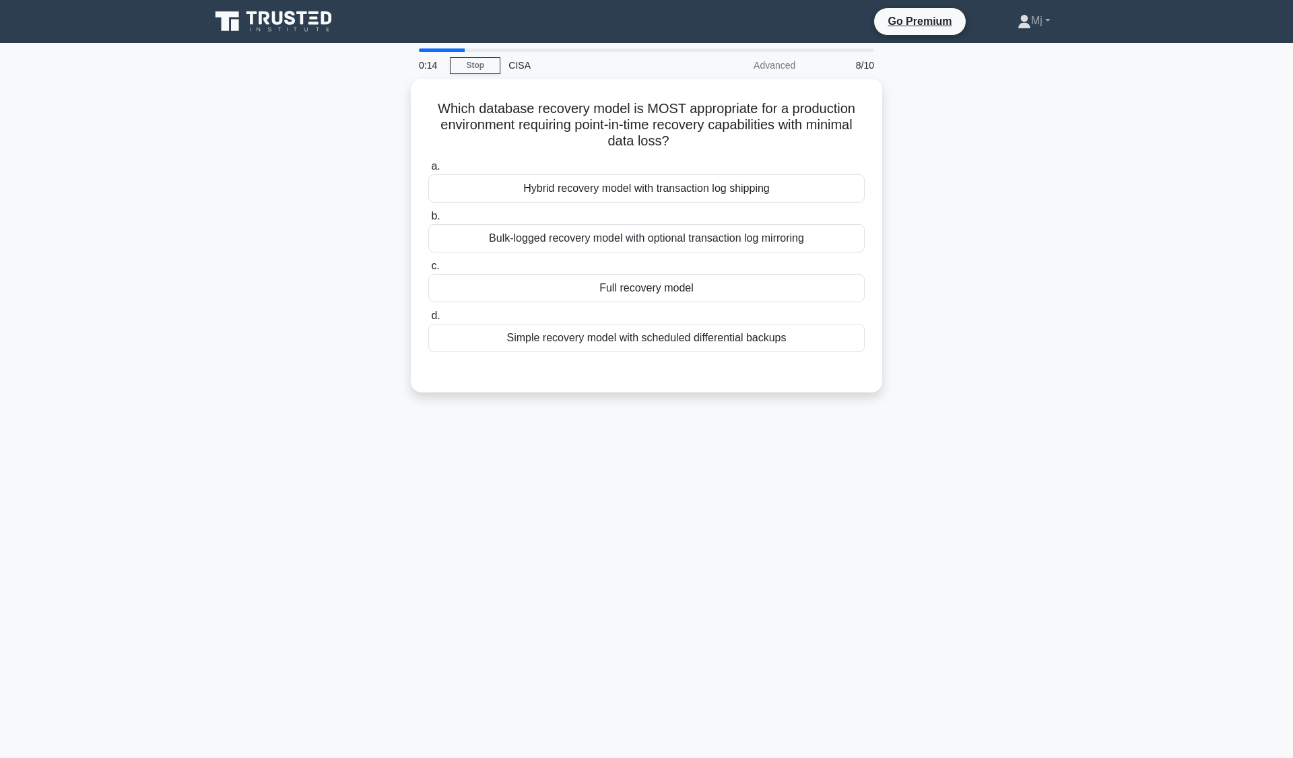
click at [714, 284] on div "Full recovery model" at bounding box center [646, 288] width 436 height 28
click at [428, 271] on input "c. Full recovery model" at bounding box center [428, 266] width 0 height 9
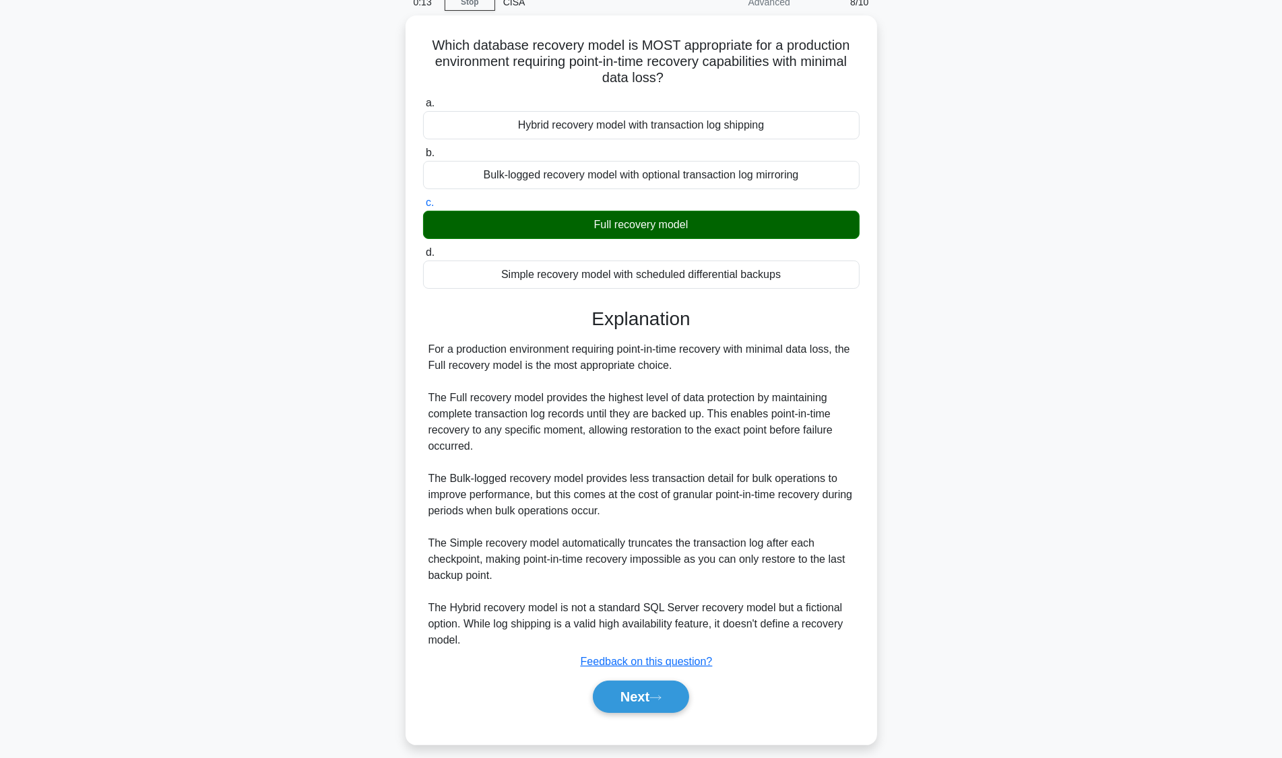
scroll to position [71, 0]
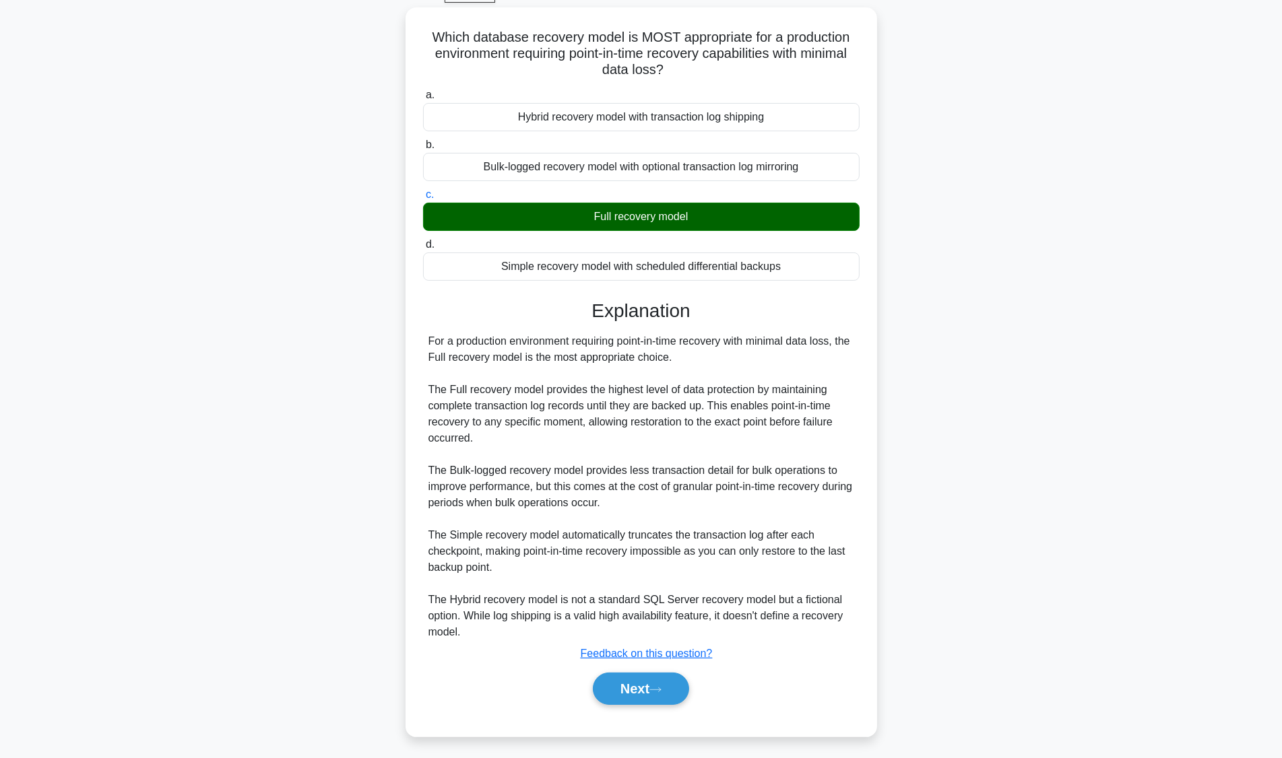
click at [647, 687] on button "Next" at bounding box center [641, 689] width 96 height 32
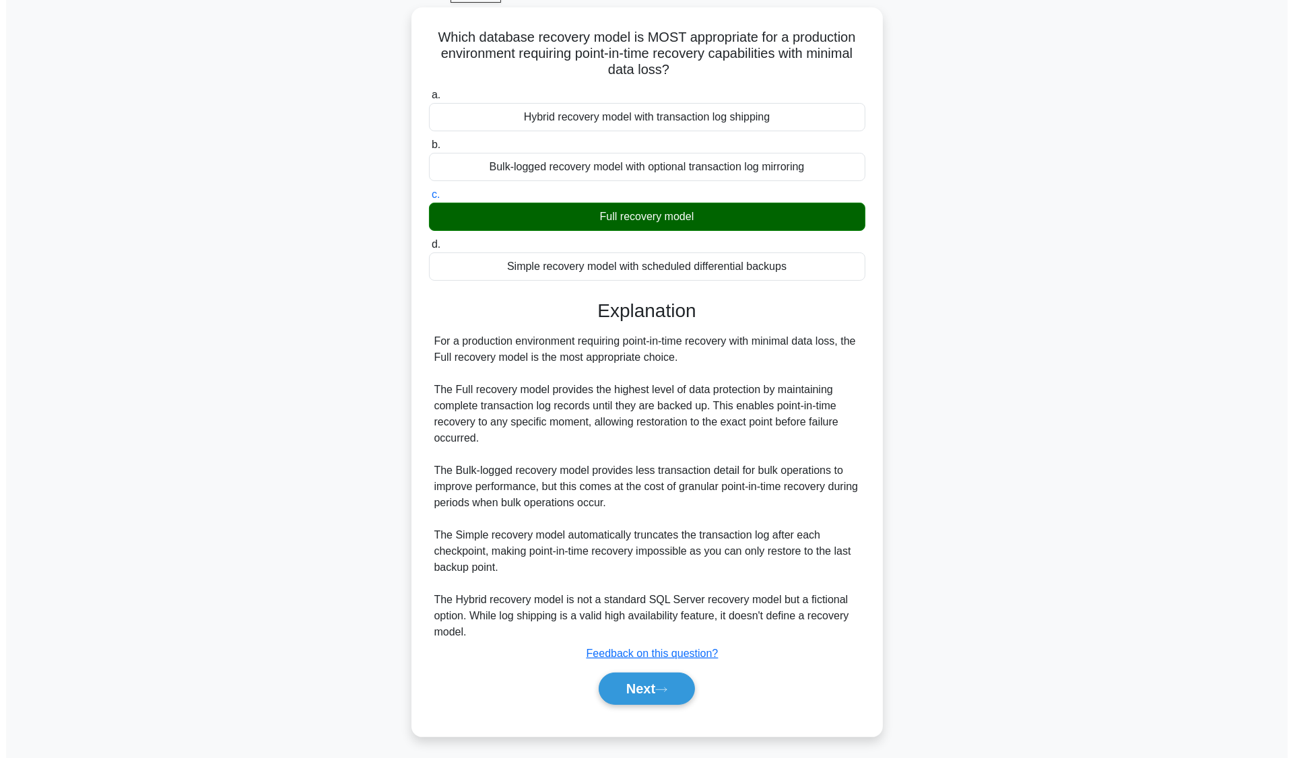
scroll to position [0, 0]
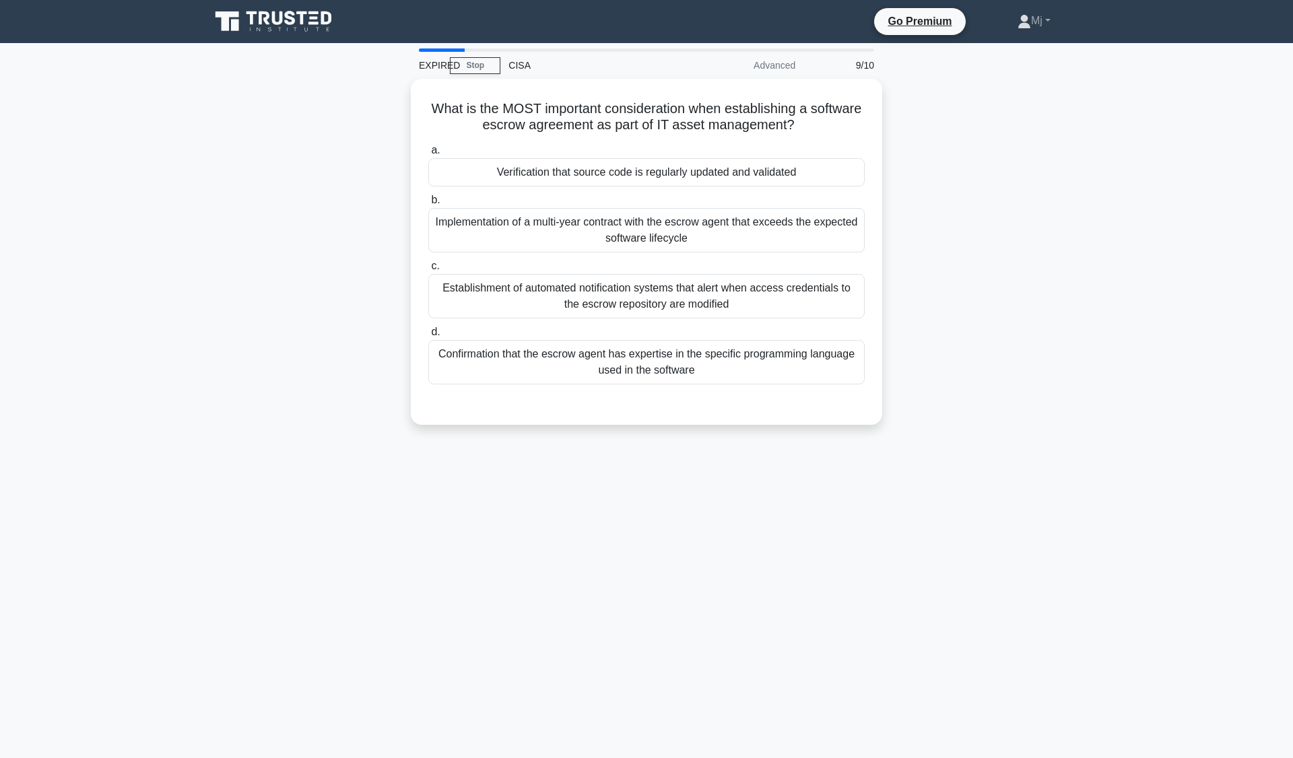
click at [742, 170] on div "Verification that source code is regularly updated and validated" at bounding box center [646, 172] width 436 height 28
click at [428, 155] on input "a. Verification that source code is regularly updated and validated" at bounding box center [428, 150] width 0 height 9
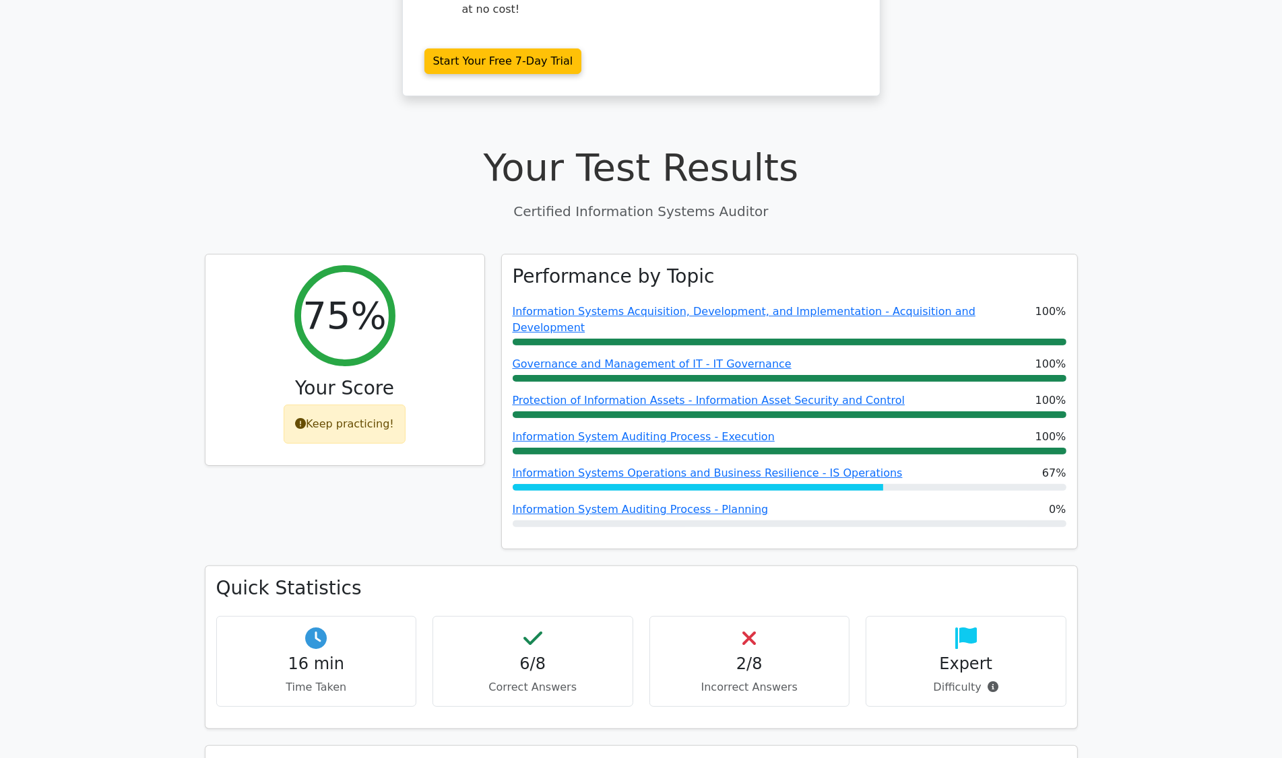
scroll to position [326, 0]
